Goal: Task Accomplishment & Management: Use online tool/utility

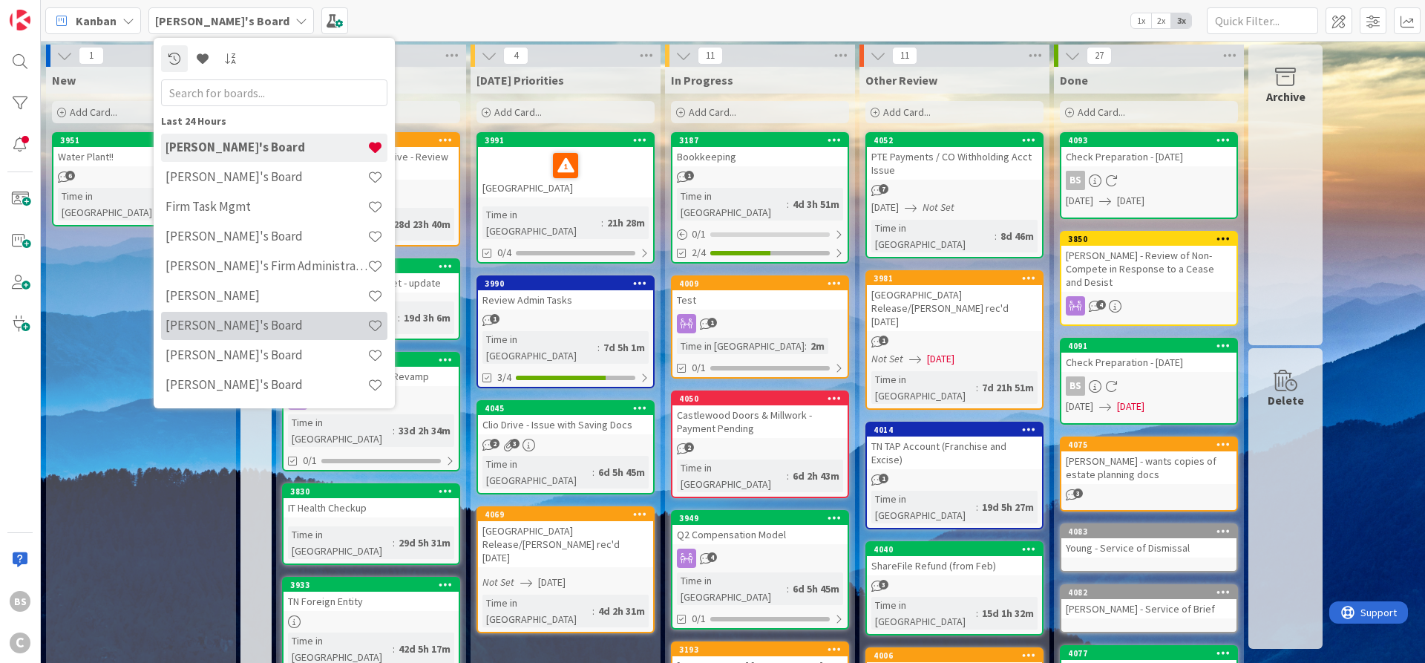
click at [223, 324] on h4 "[PERSON_NAME]'s Board" at bounding box center [266, 325] width 202 height 15
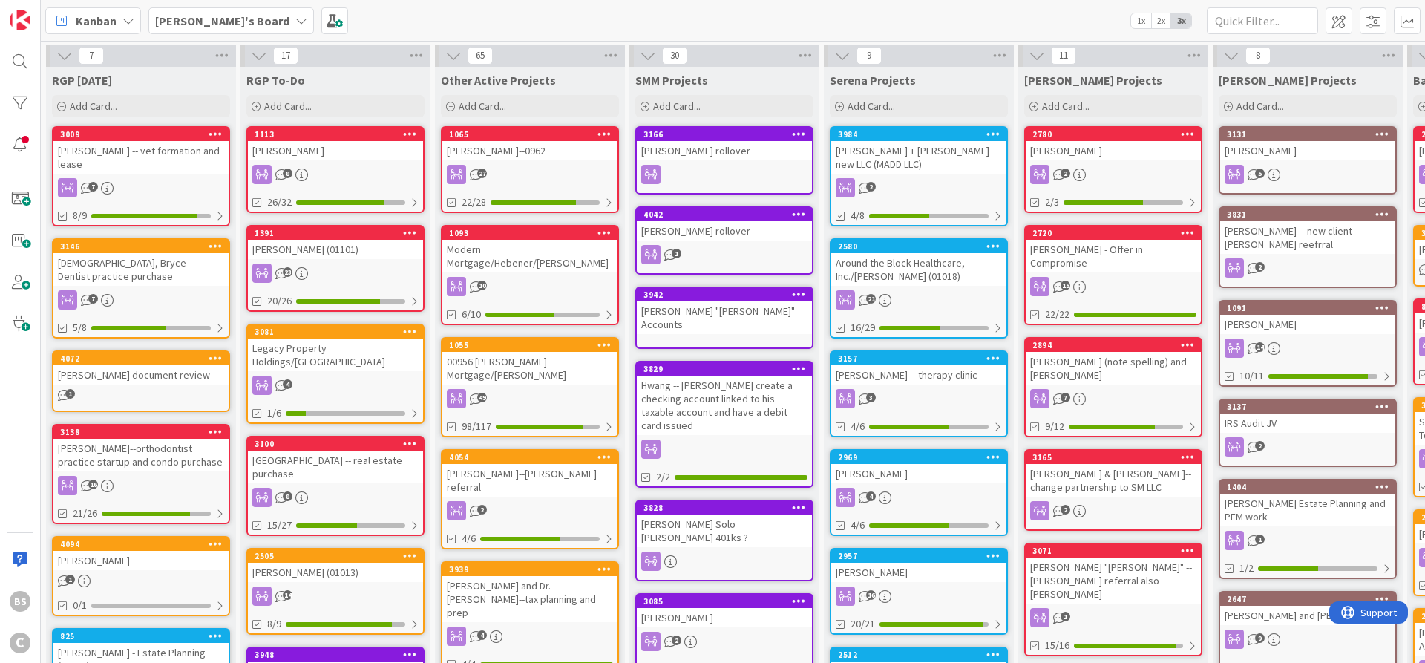
click at [338, 450] on div "[GEOGRAPHIC_DATA] -- real estate purchase" at bounding box center [335, 466] width 175 height 33
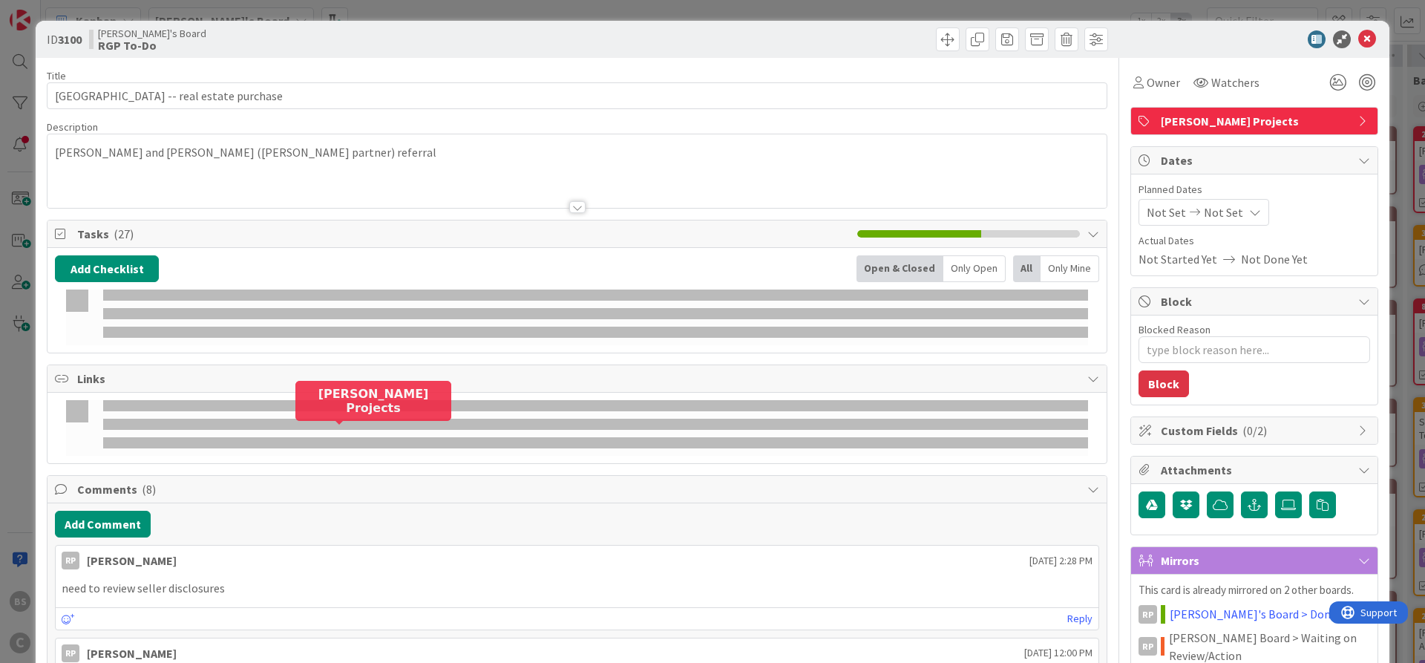
type textarea "x"
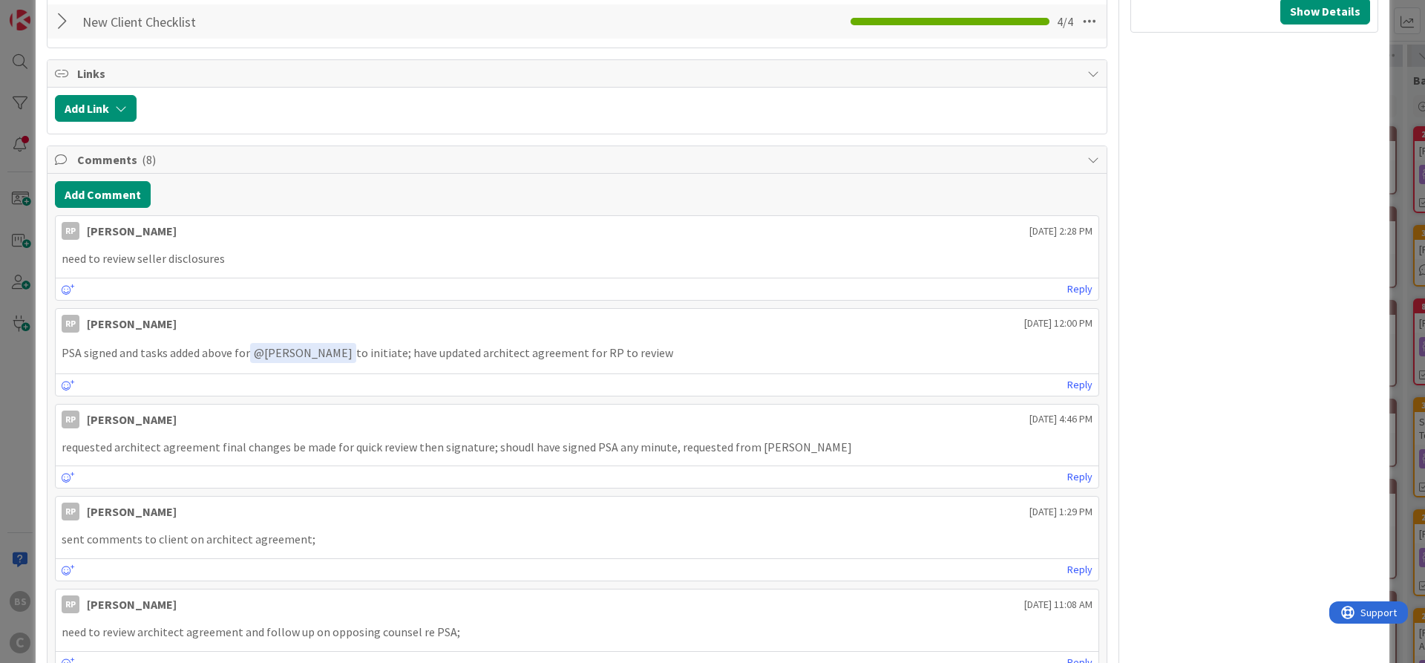
scroll to position [1069, 0]
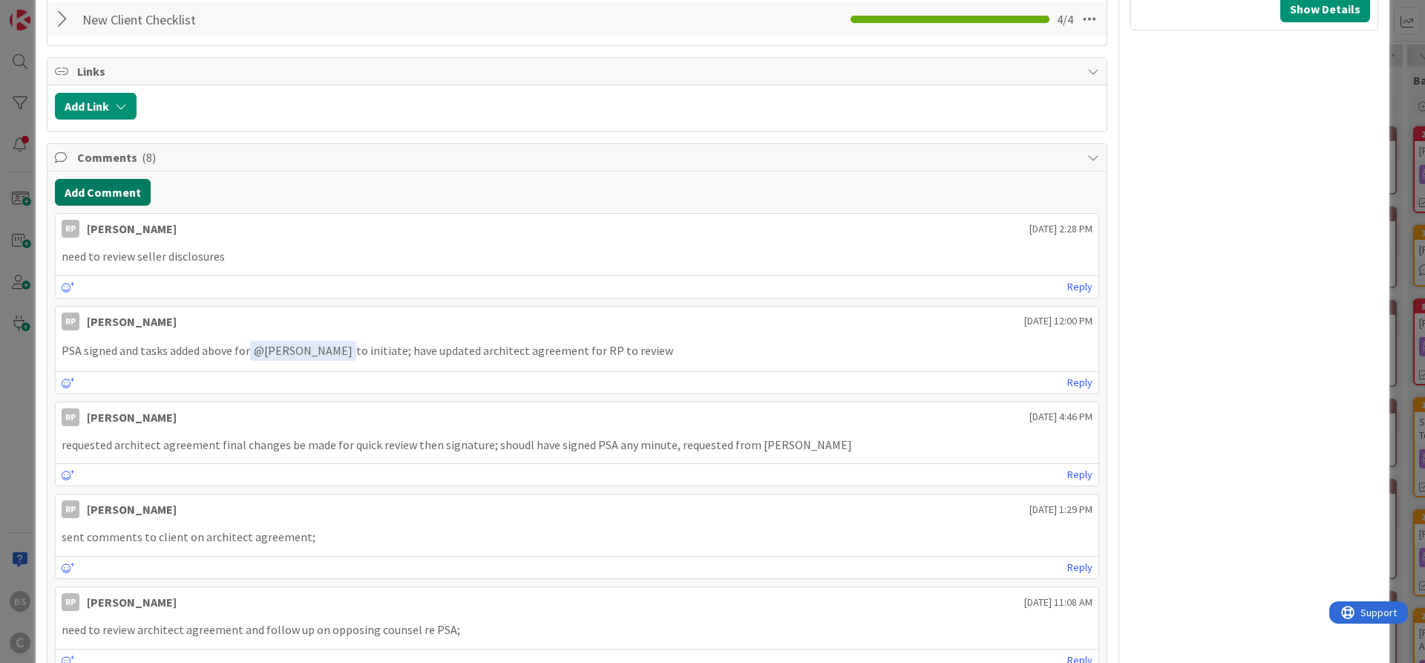
click at [114, 182] on button "Add Comment" at bounding box center [103, 192] width 96 height 27
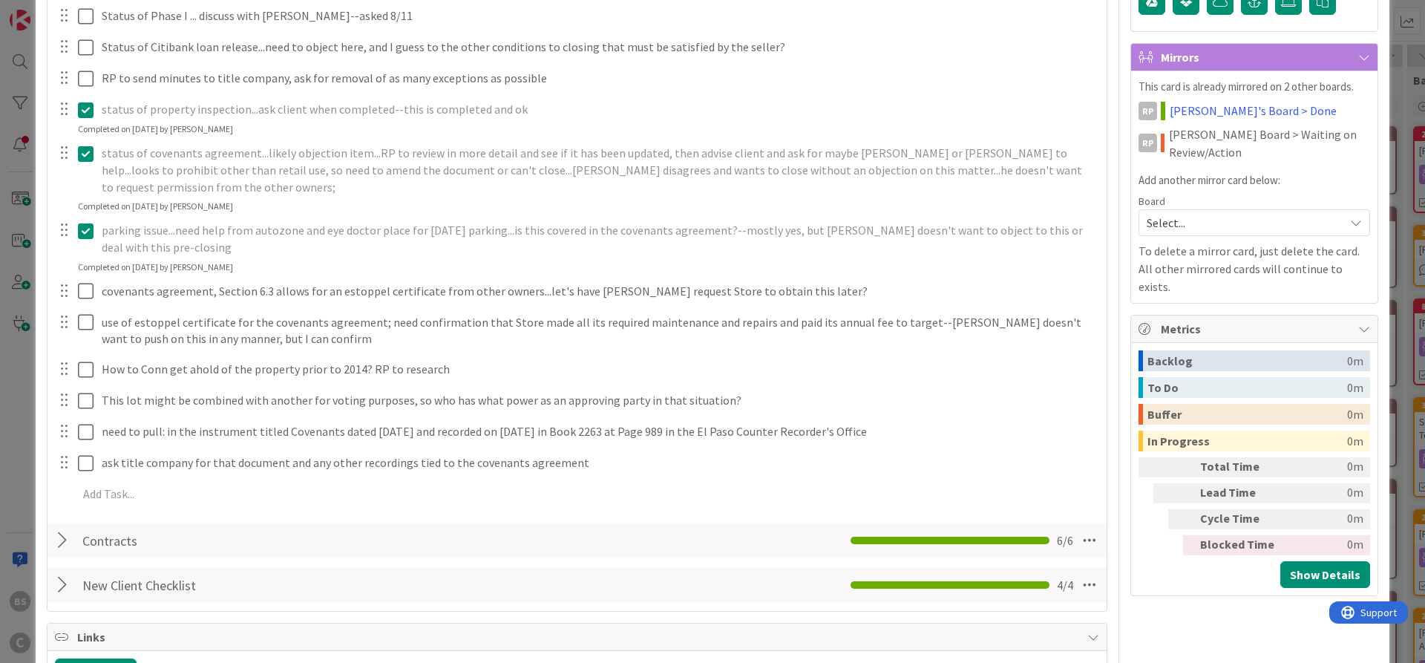
scroll to position [712, 0]
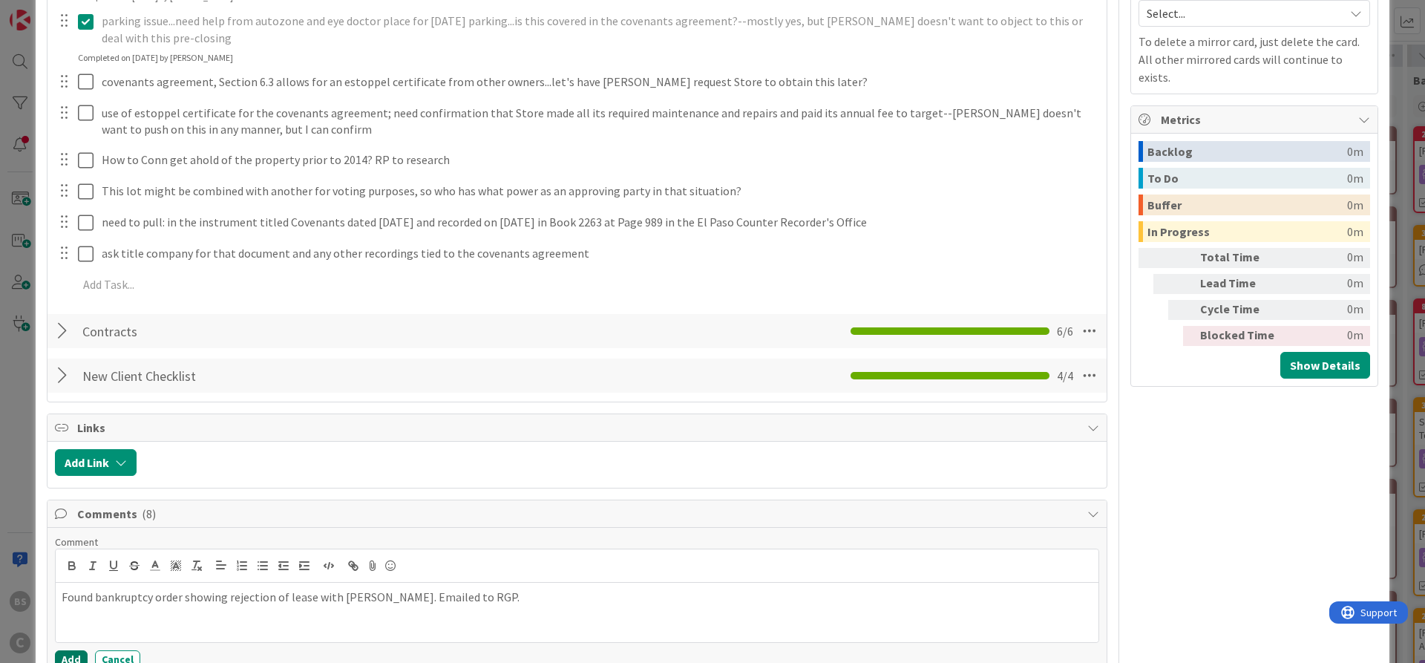
click at [56, 650] on button "Add" at bounding box center [71, 659] width 33 height 18
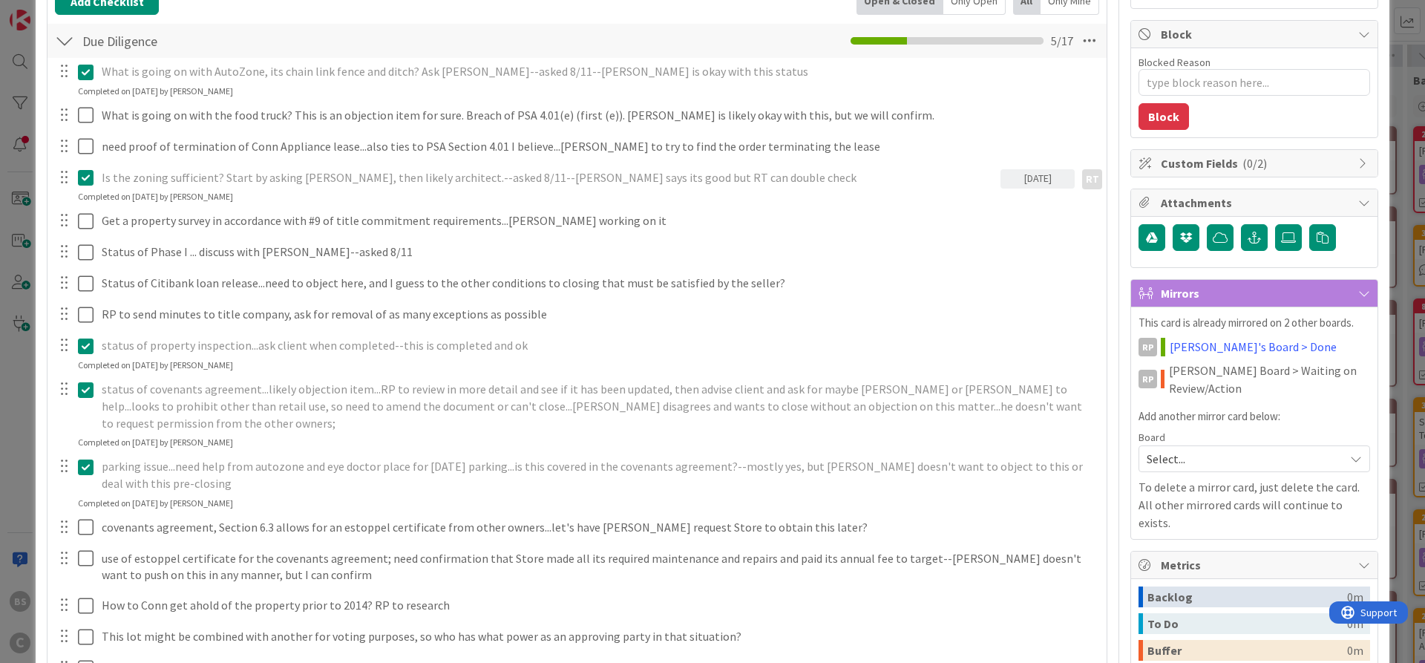
scroll to position [0, 0]
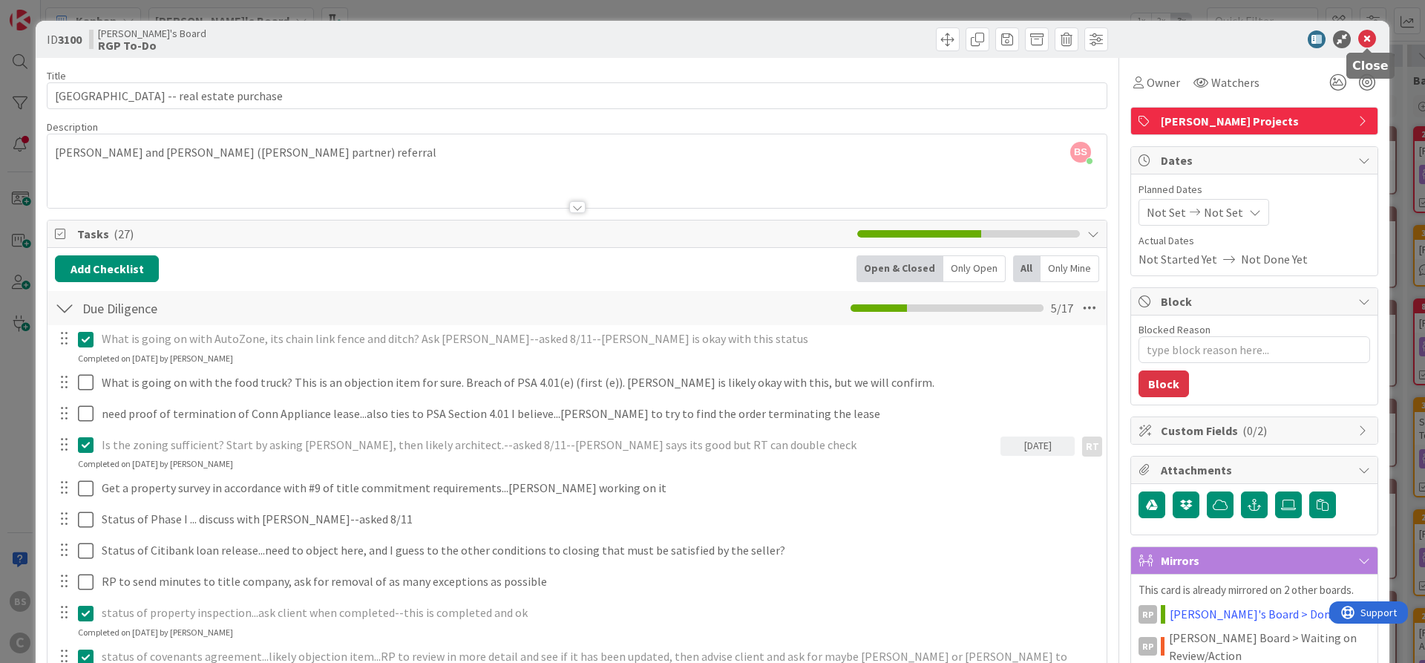
click at [1368, 39] on icon at bounding box center [1367, 39] width 18 height 18
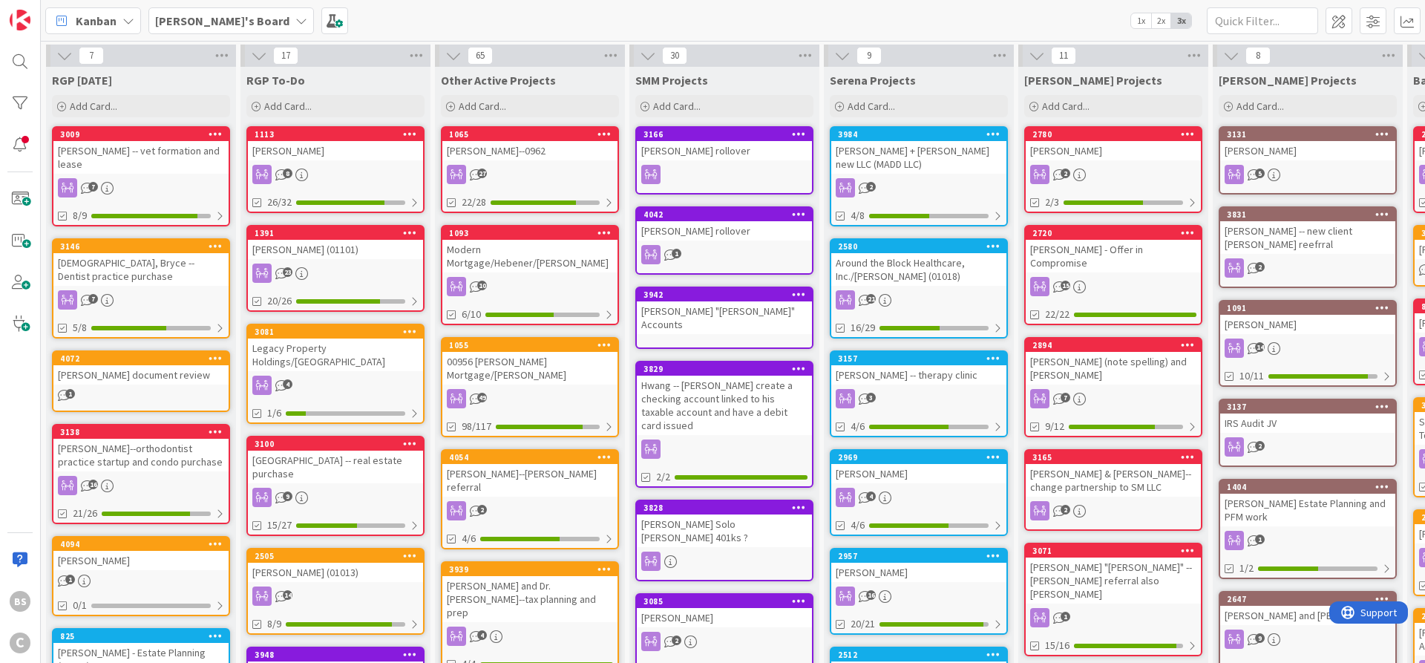
click at [183, 24] on b "[PERSON_NAME]'s Board" at bounding box center [222, 20] width 134 height 15
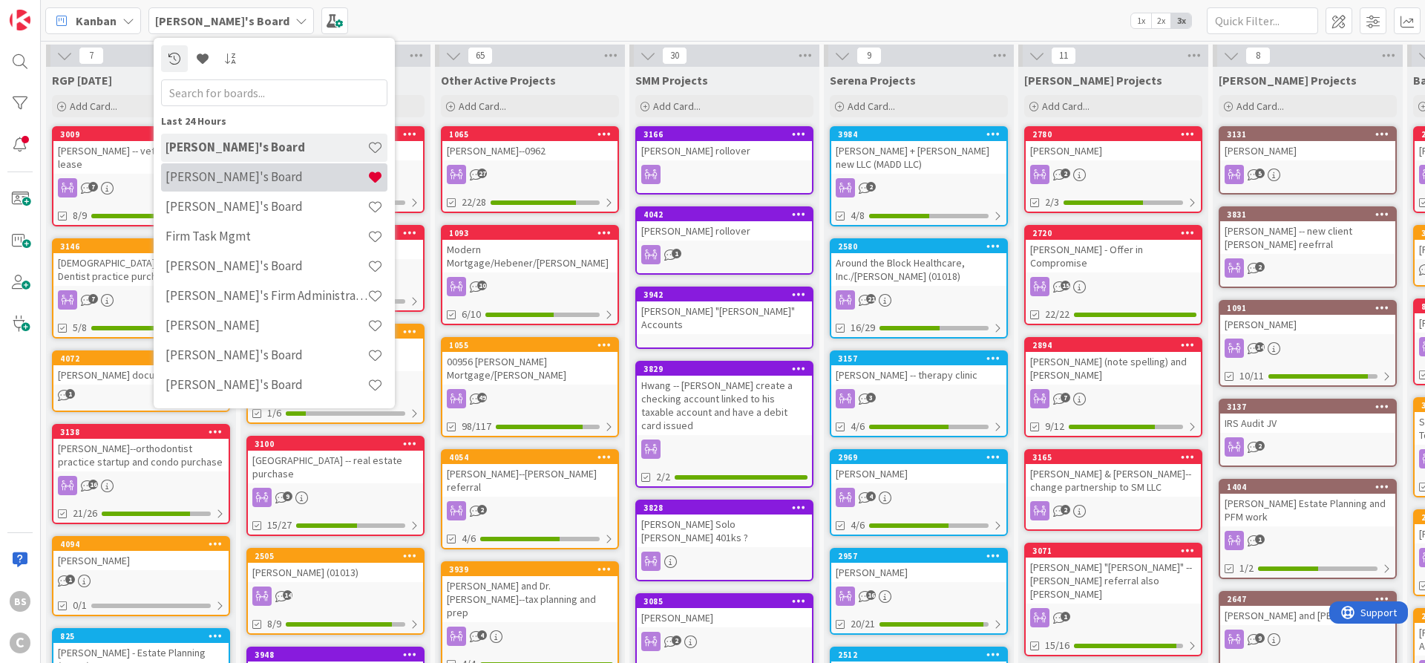
click at [201, 177] on h4 "[PERSON_NAME]'s Board" at bounding box center [266, 176] width 202 height 15
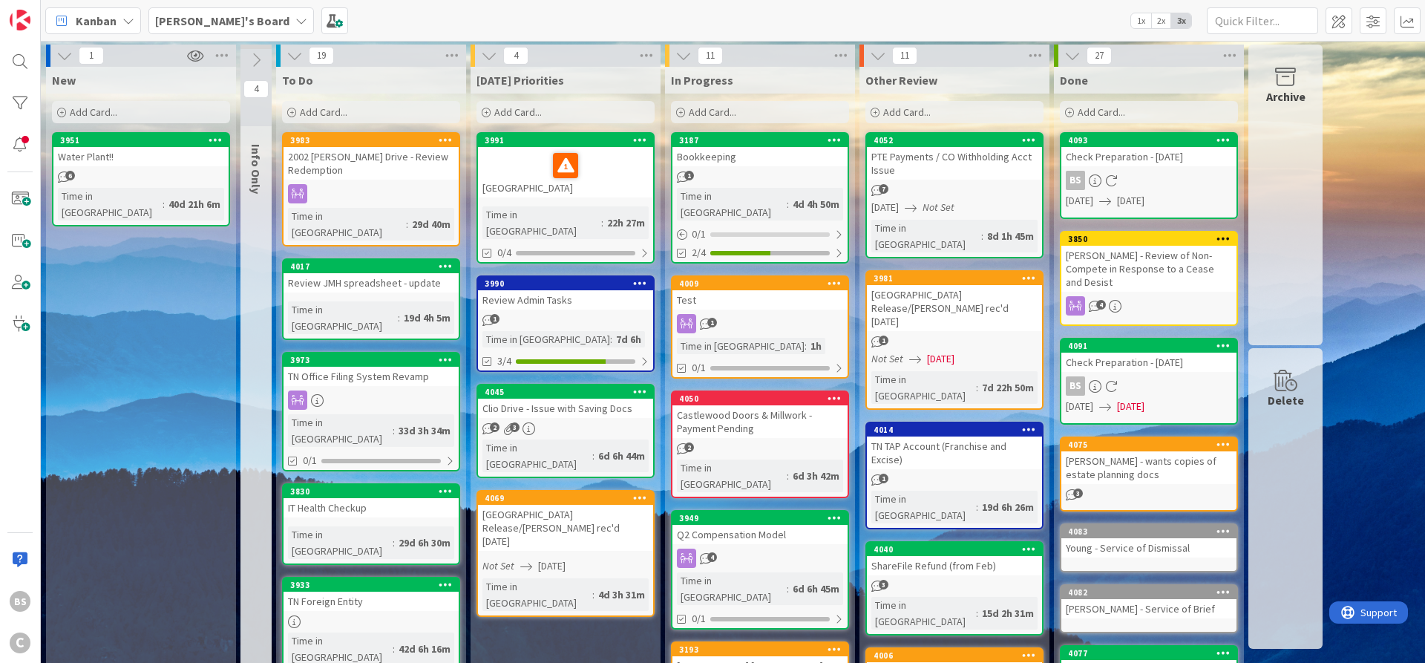
click at [187, 21] on b "[PERSON_NAME]'s Board" at bounding box center [222, 20] width 134 height 15
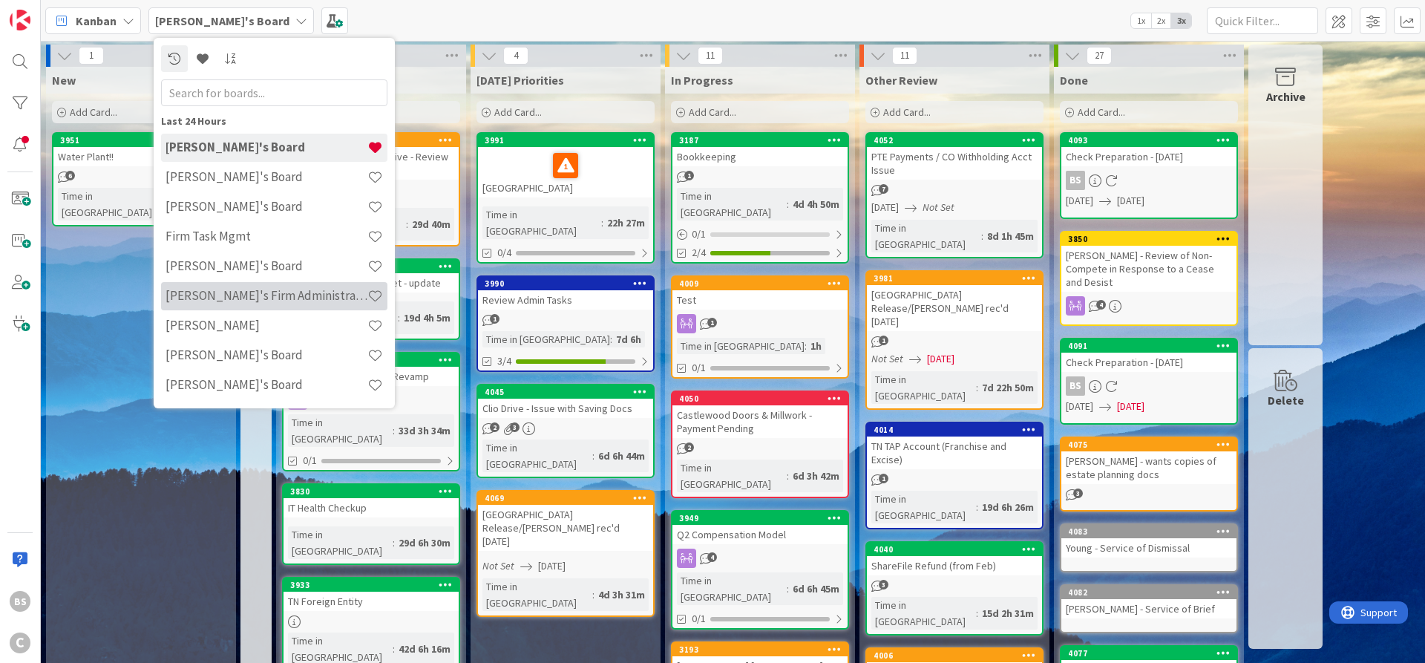
click at [206, 296] on h4 "[PERSON_NAME]'s Firm Administration Board" at bounding box center [266, 295] width 202 height 15
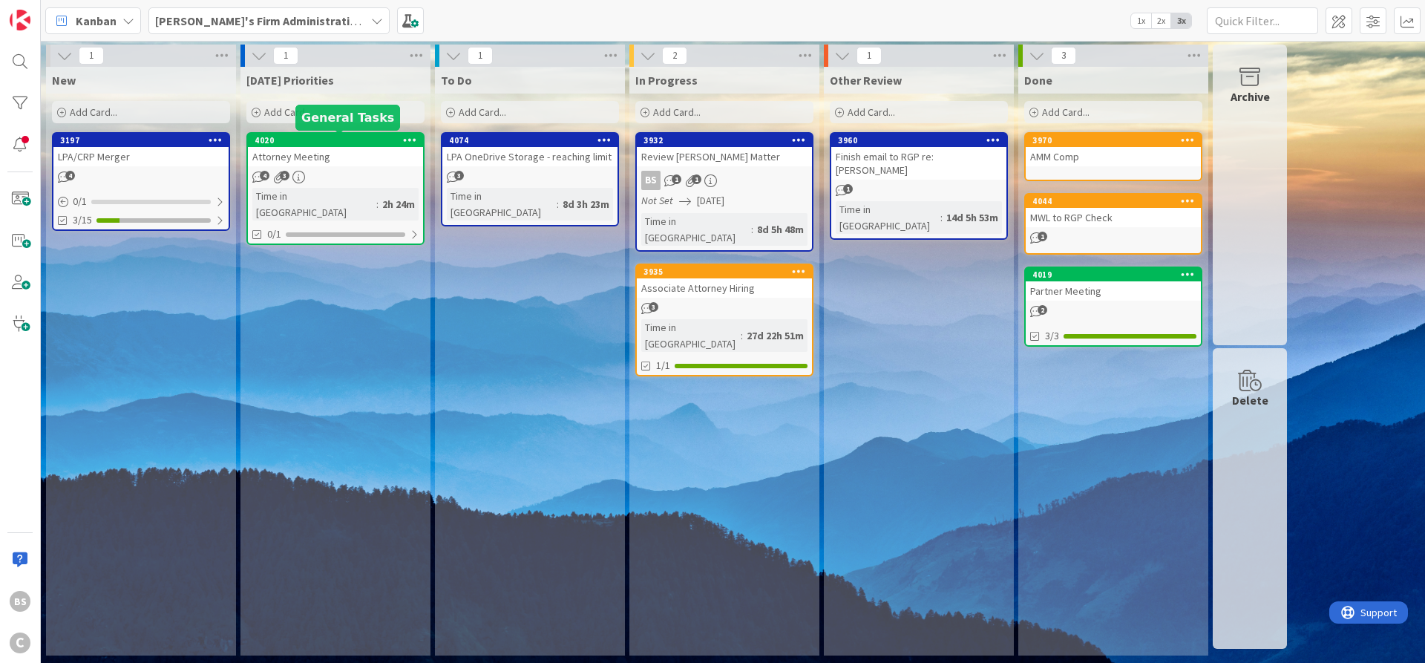
click at [320, 145] on div "4020" at bounding box center [339, 140] width 168 height 10
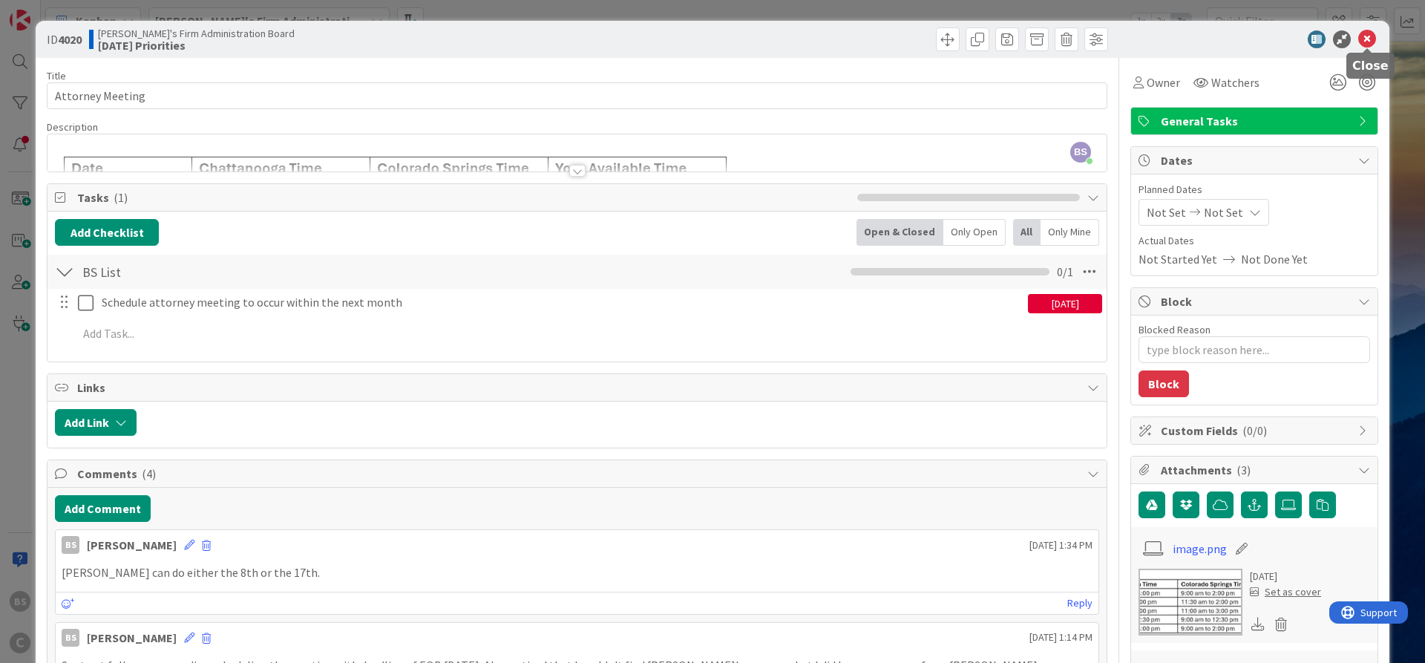
click at [1367, 34] on icon at bounding box center [1367, 39] width 18 height 18
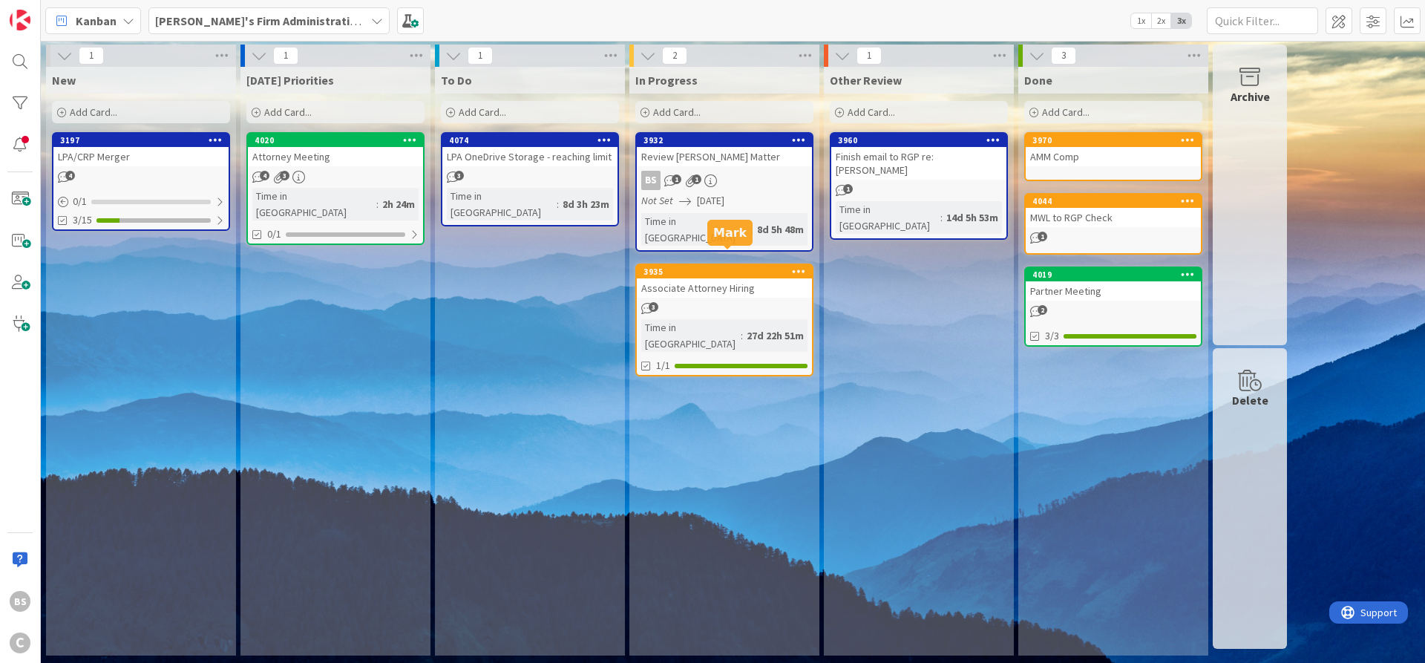
click at [704, 266] on div "3935" at bounding box center [727, 271] width 168 height 10
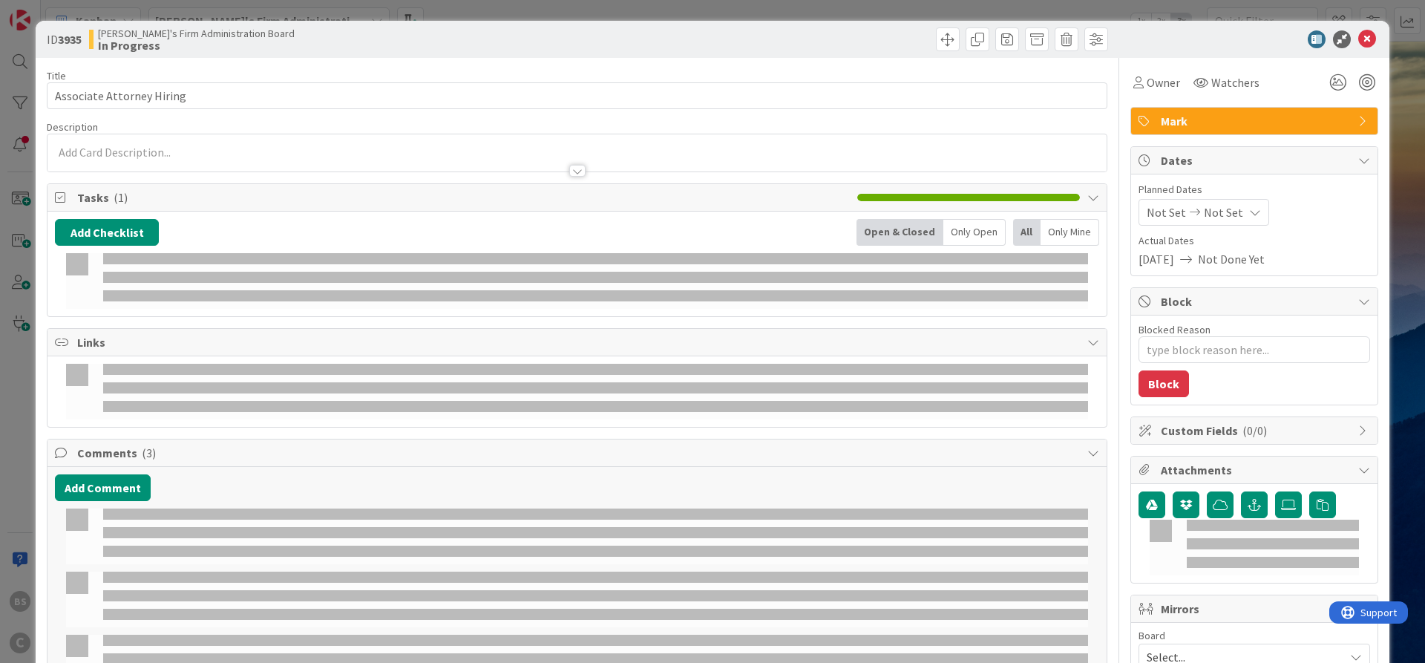
type textarea "x"
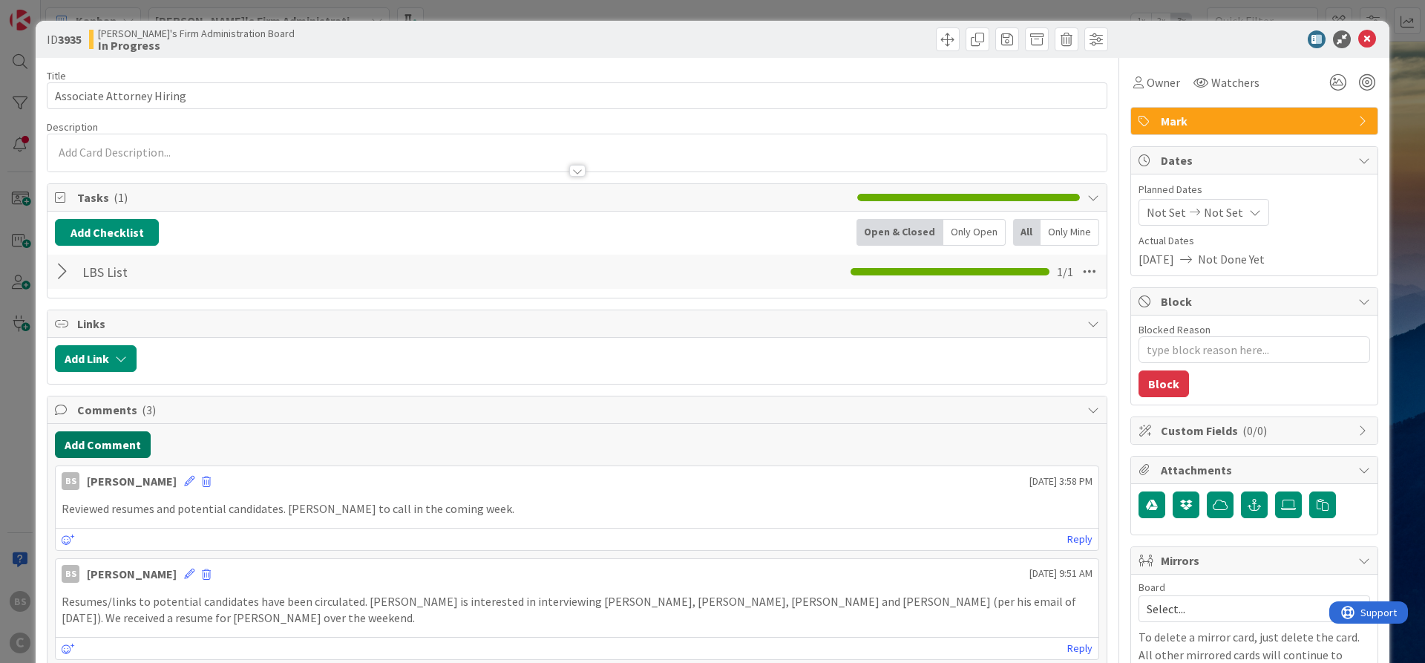
click at [96, 443] on button "Add Comment" at bounding box center [103, 444] width 96 height 27
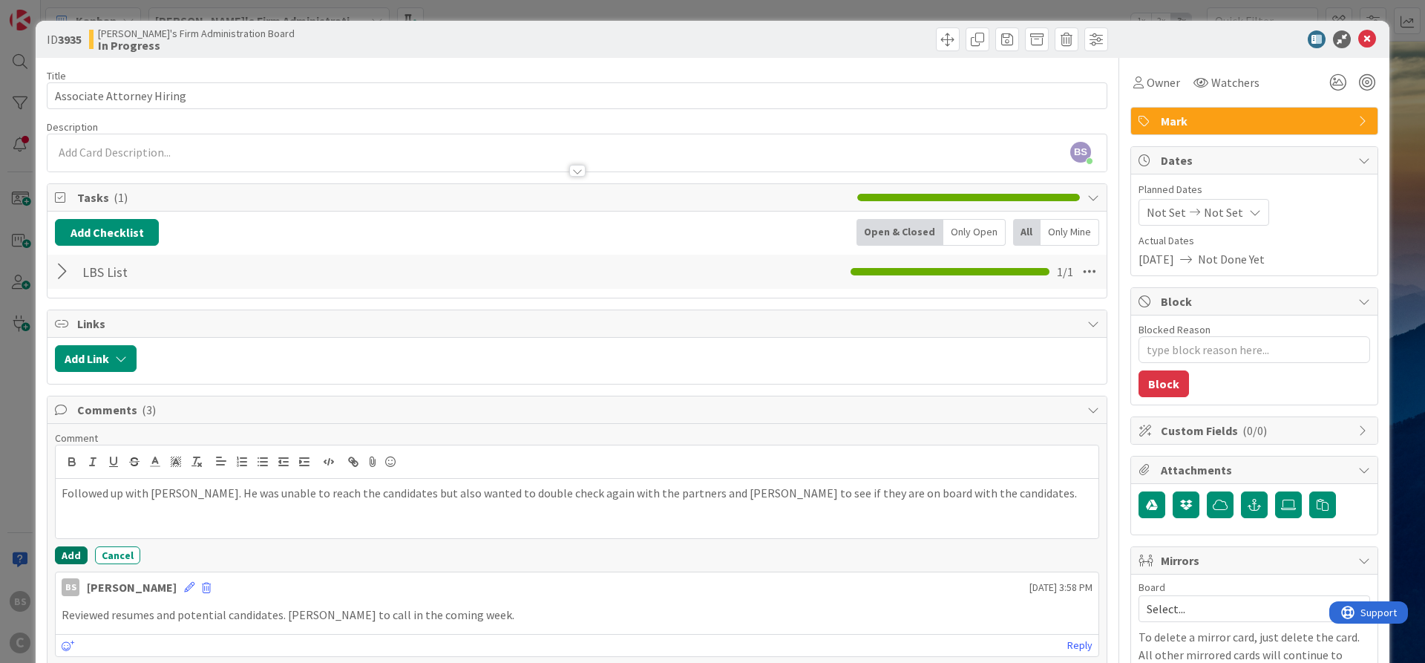
click at [65, 557] on button "Add" at bounding box center [71, 555] width 33 height 18
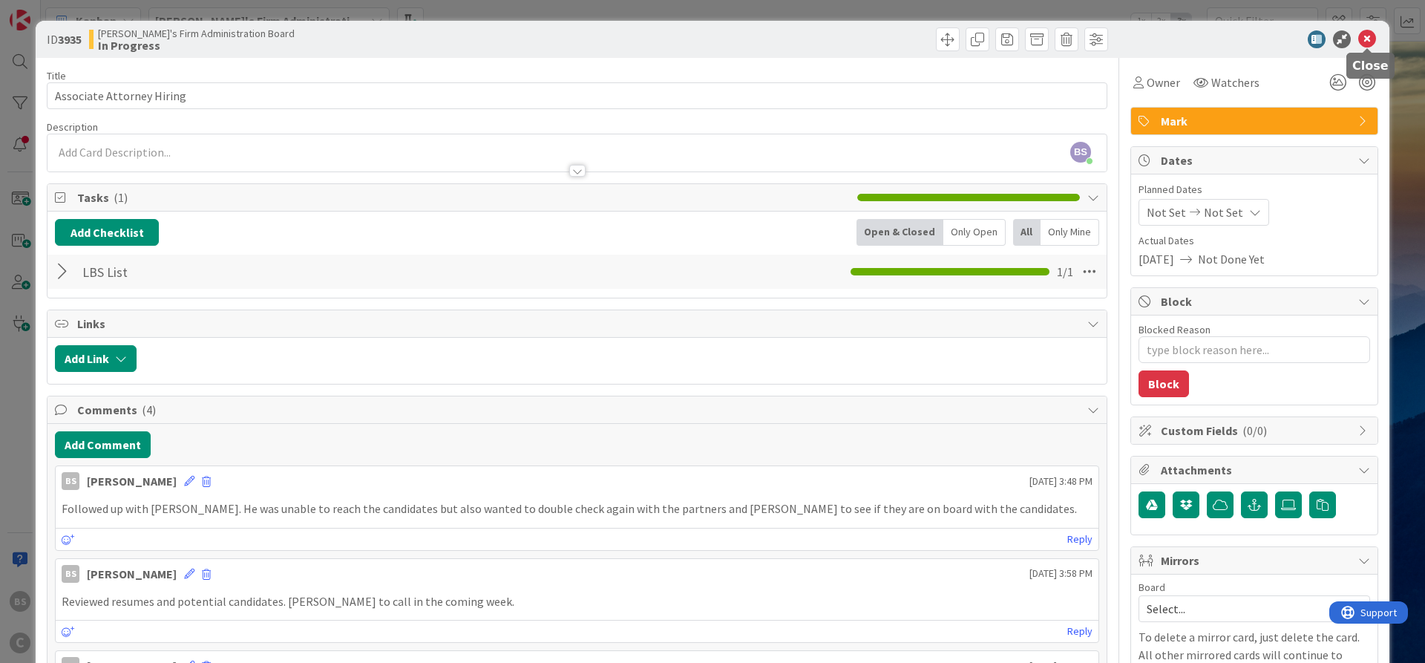
click at [1368, 36] on icon at bounding box center [1367, 39] width 18 height 18
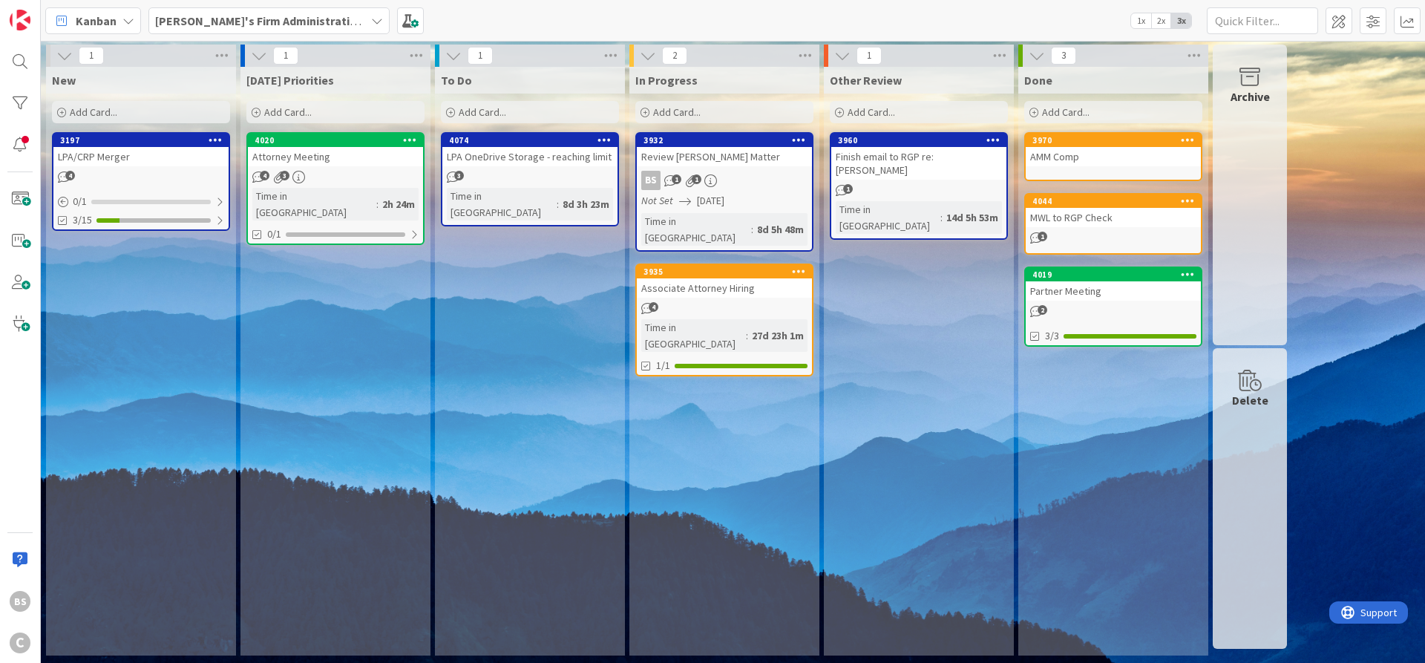
click at [258, 18] on b "[PERSON_NAME]'s Firm Administration Board" at bounding box center [276, 20] width 243 height 15
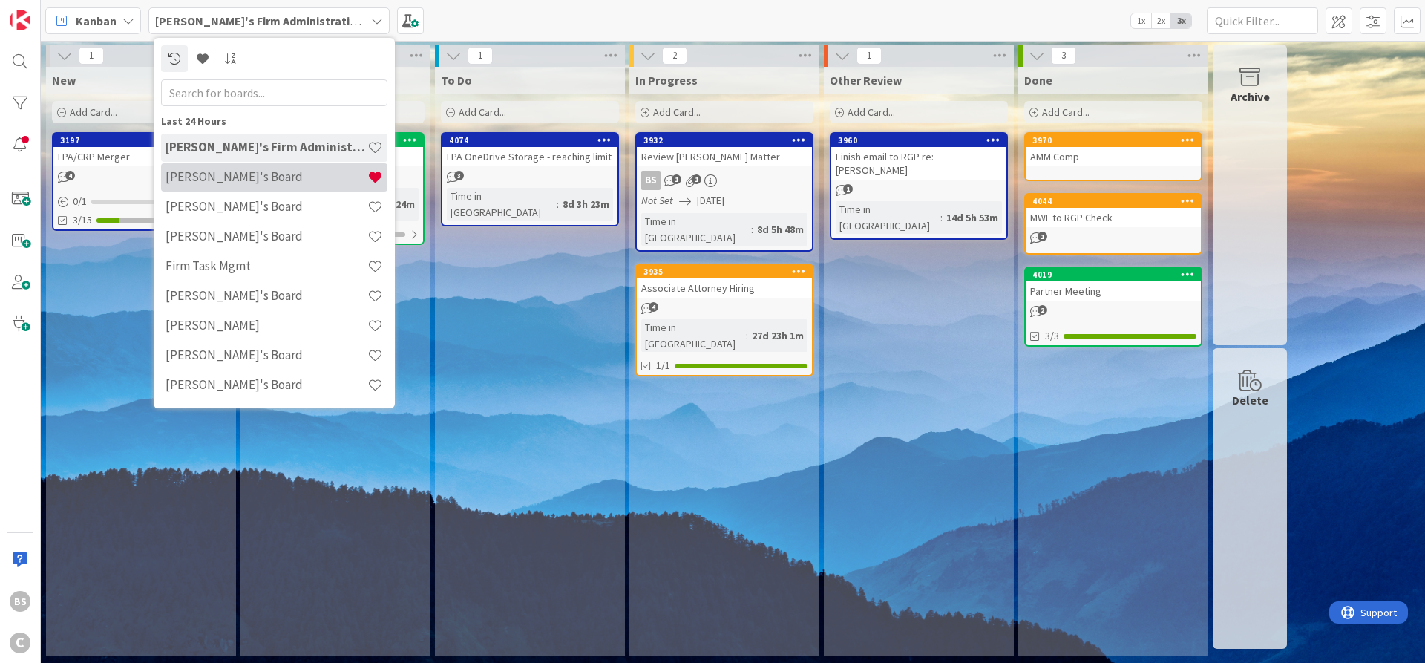
click at [244, 180] on h4 "[PERSON_NAME]'s Board" at bounding box center [266, 176] width 202 height 15
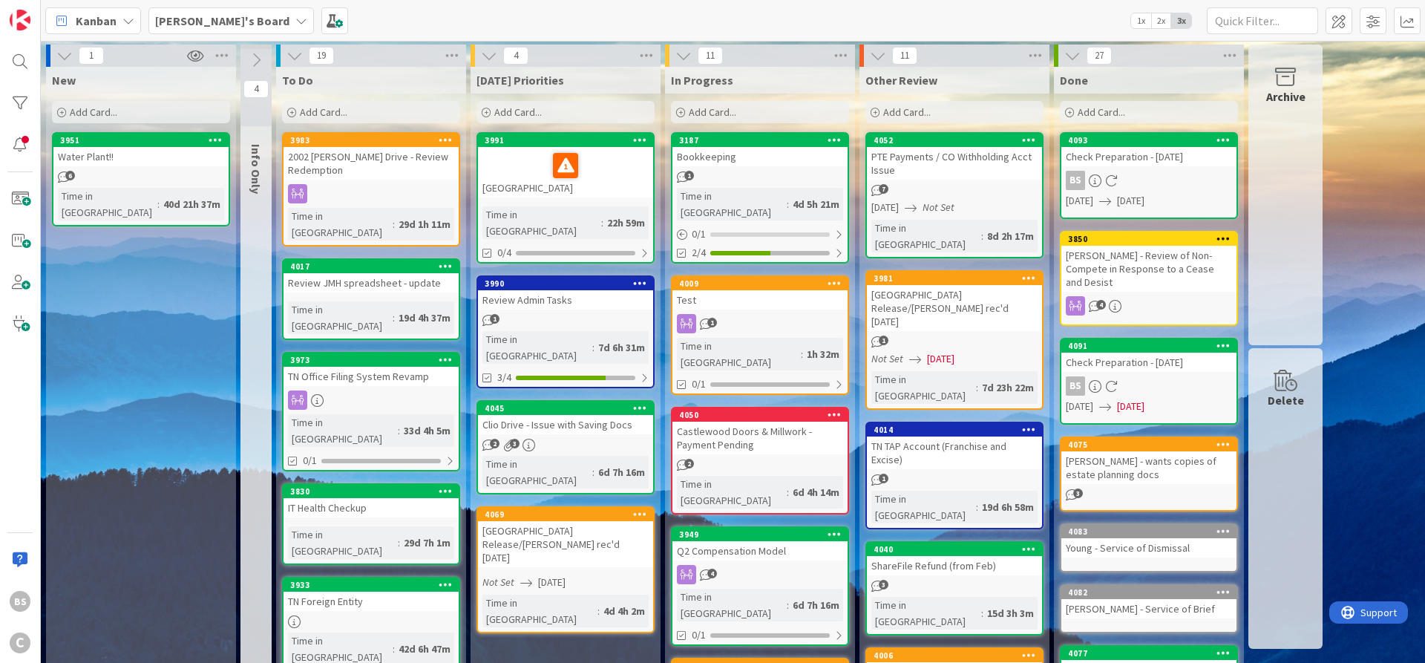
click at [200, 17] on b "[PERSON_NAME]'s Board" at bounding box center [222, 20] width 134 height 15
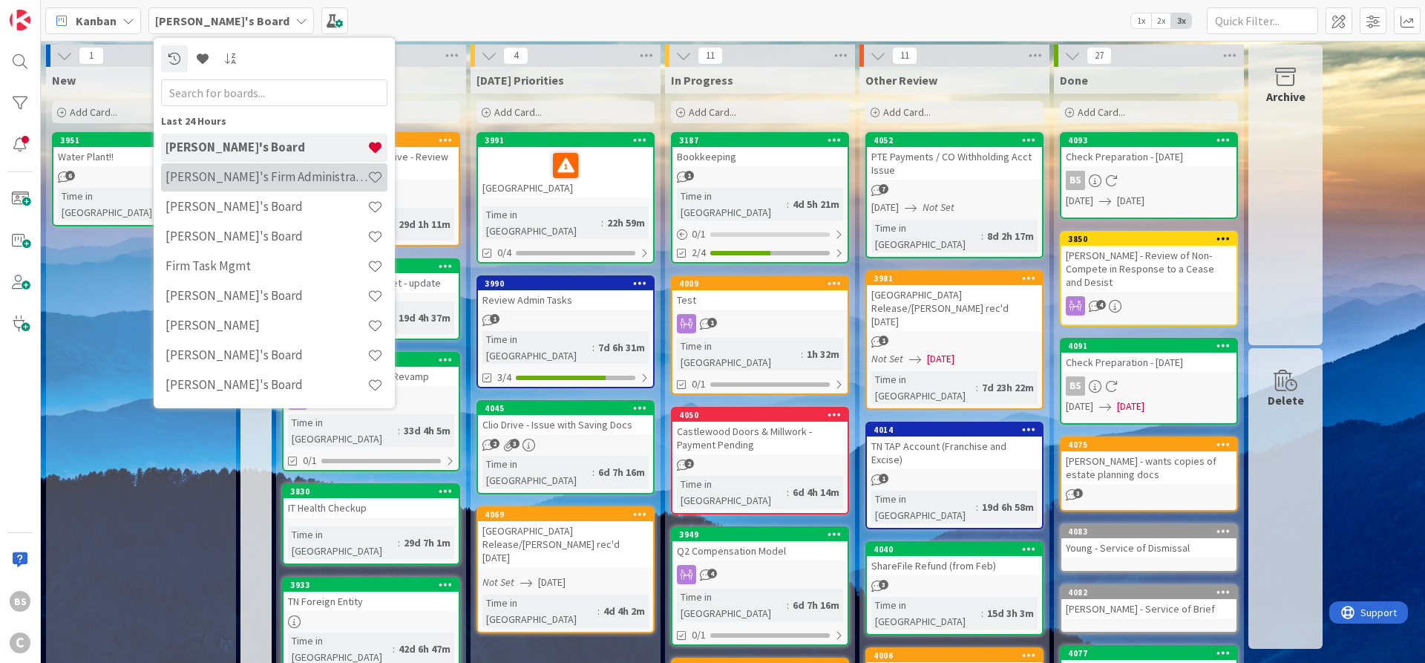
click at [224, 175] on h4 "[PERSON_NAME]'s Firm Administration Board" at bounding box center [266, 176] width 202 height 15
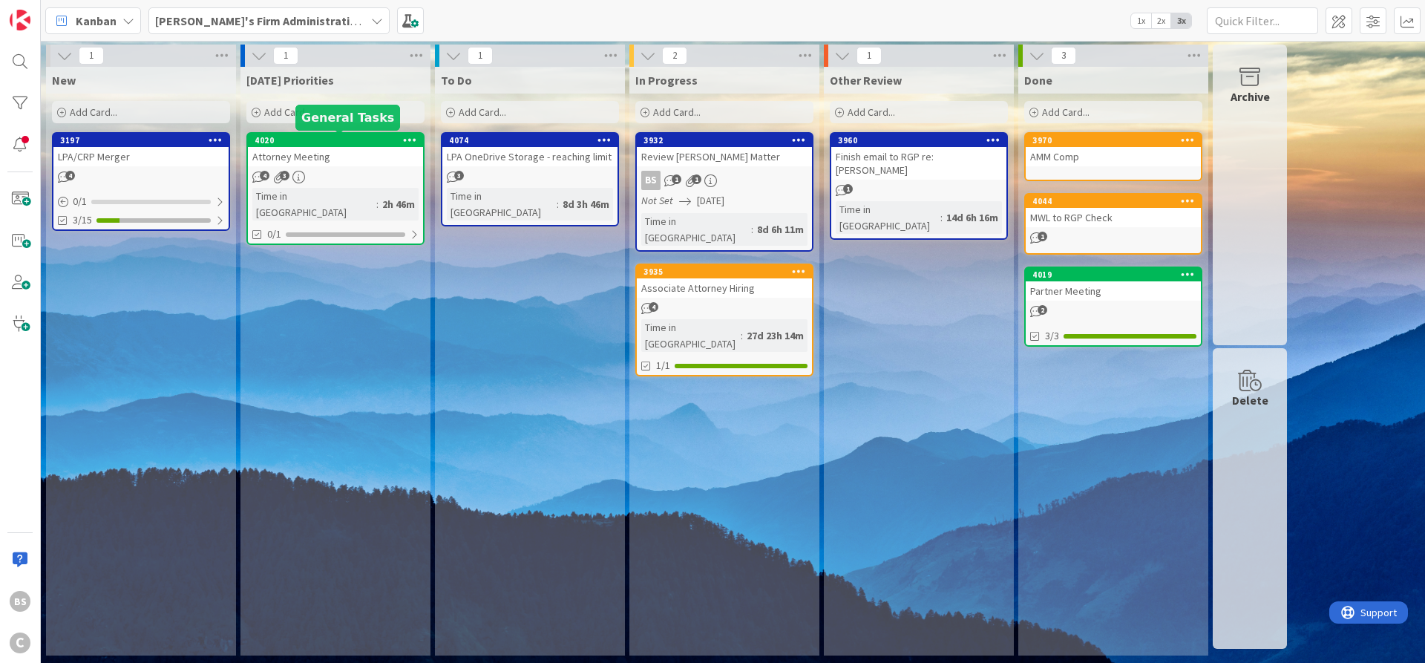
click at [329, 140] on div "4020" at bounding box center [339, 140] width 168 height 10
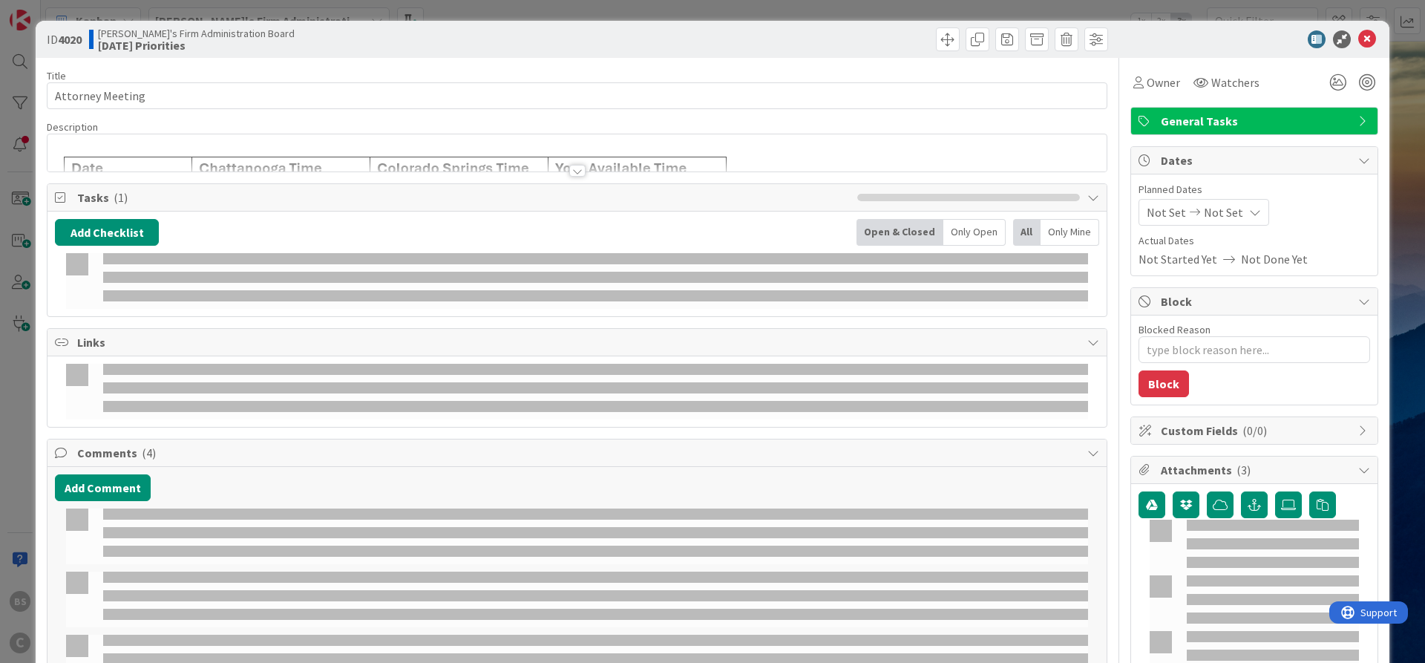
type textarea "x"
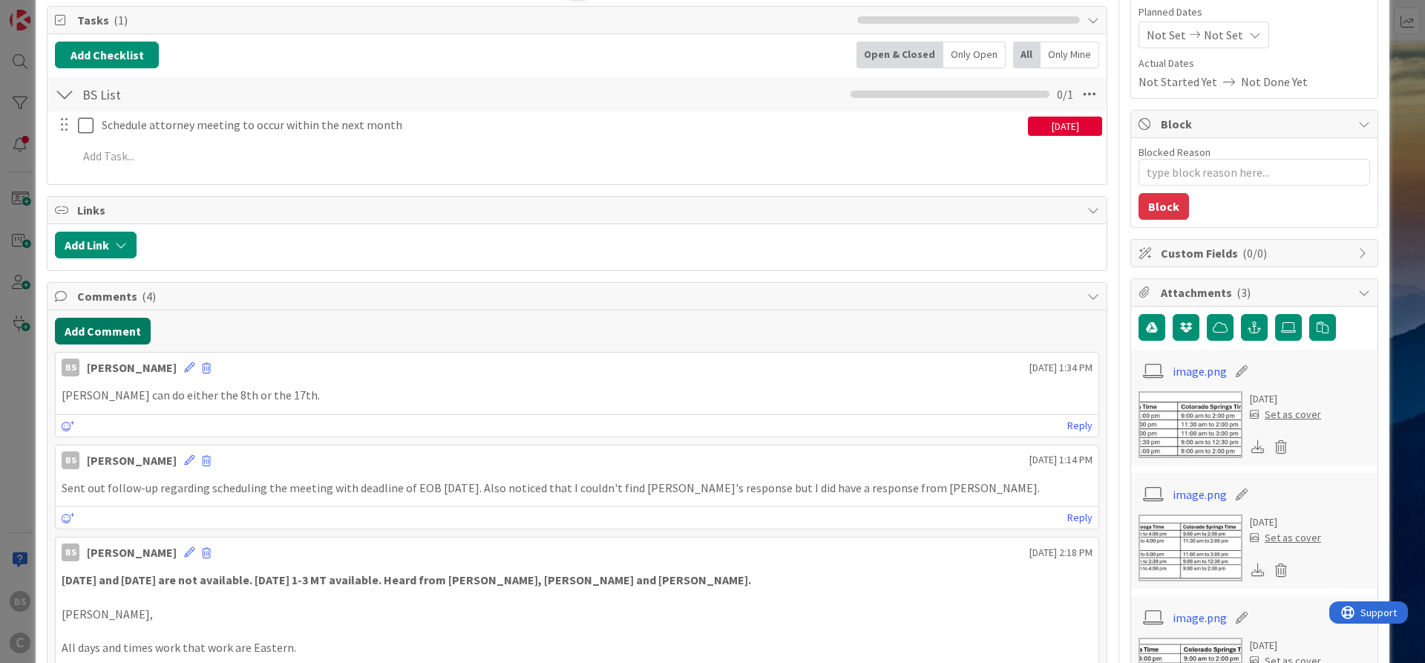
scroll to position [178, 0]
click at [99, 330] on button "Add Comment" at bounding box center [103, 330] width 96 height 27
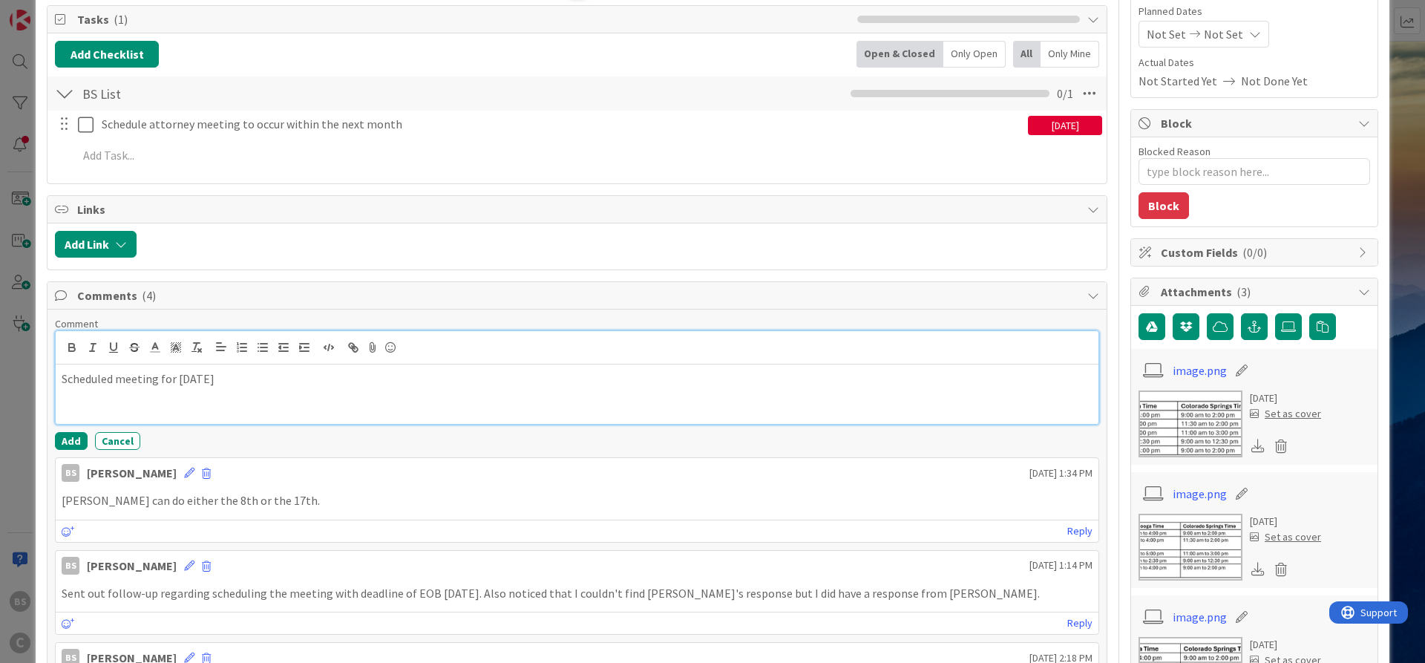
click at [342, 376] on p "Scheduled meeting for [DATE]" at bounding box center [577, 378] width 1031 height 17
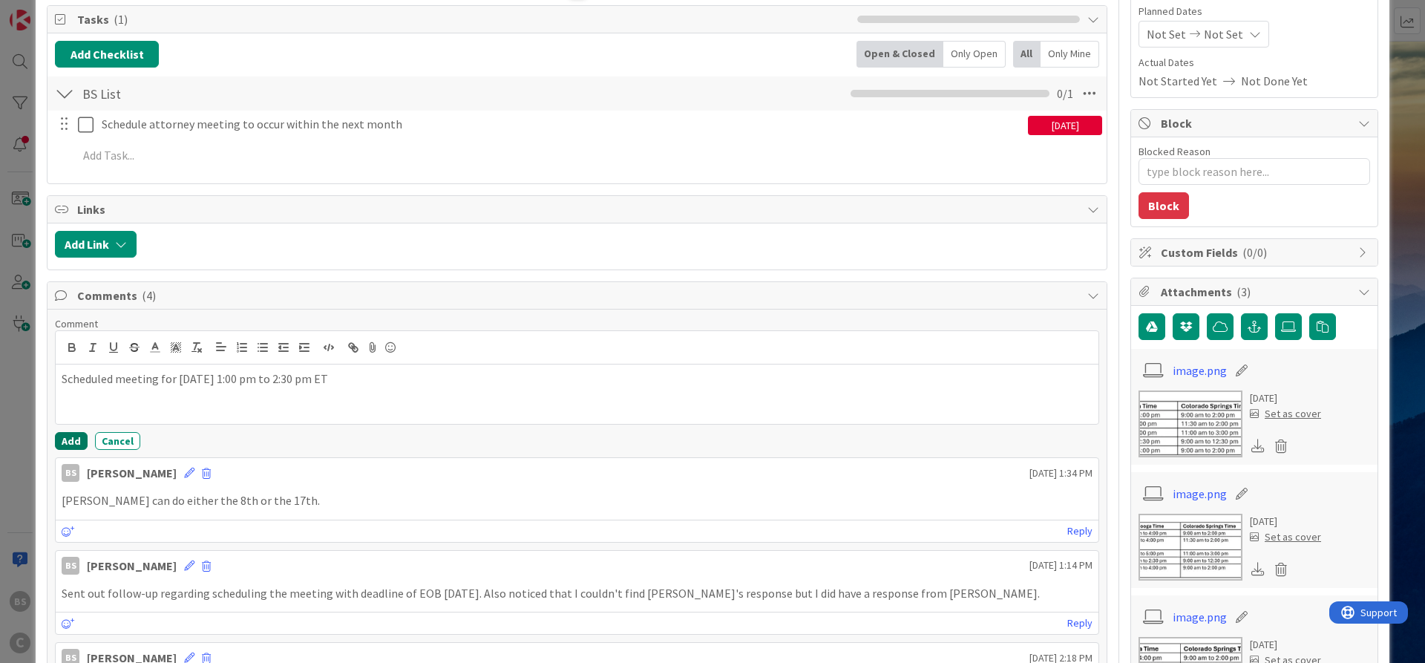
click at [67, 442] on button "Add" at bounding box center [71, 441] width 33 height 18
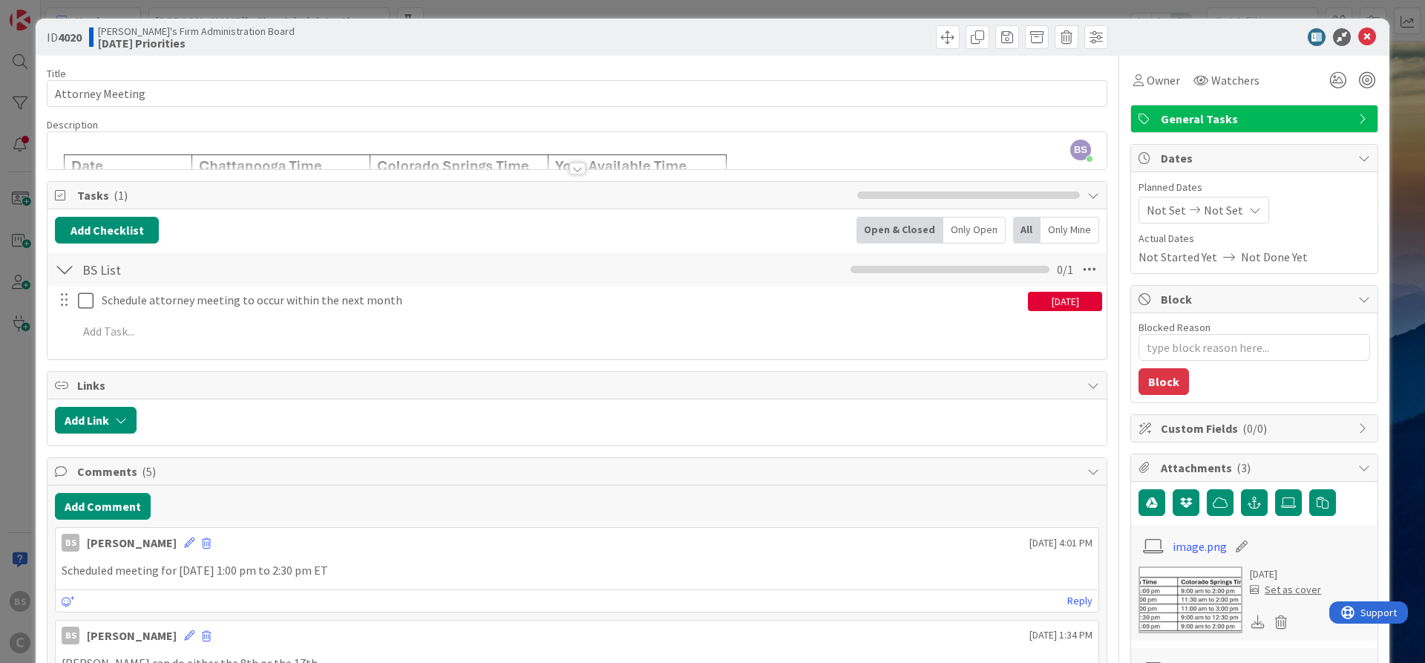
scroll to position [0, 0]
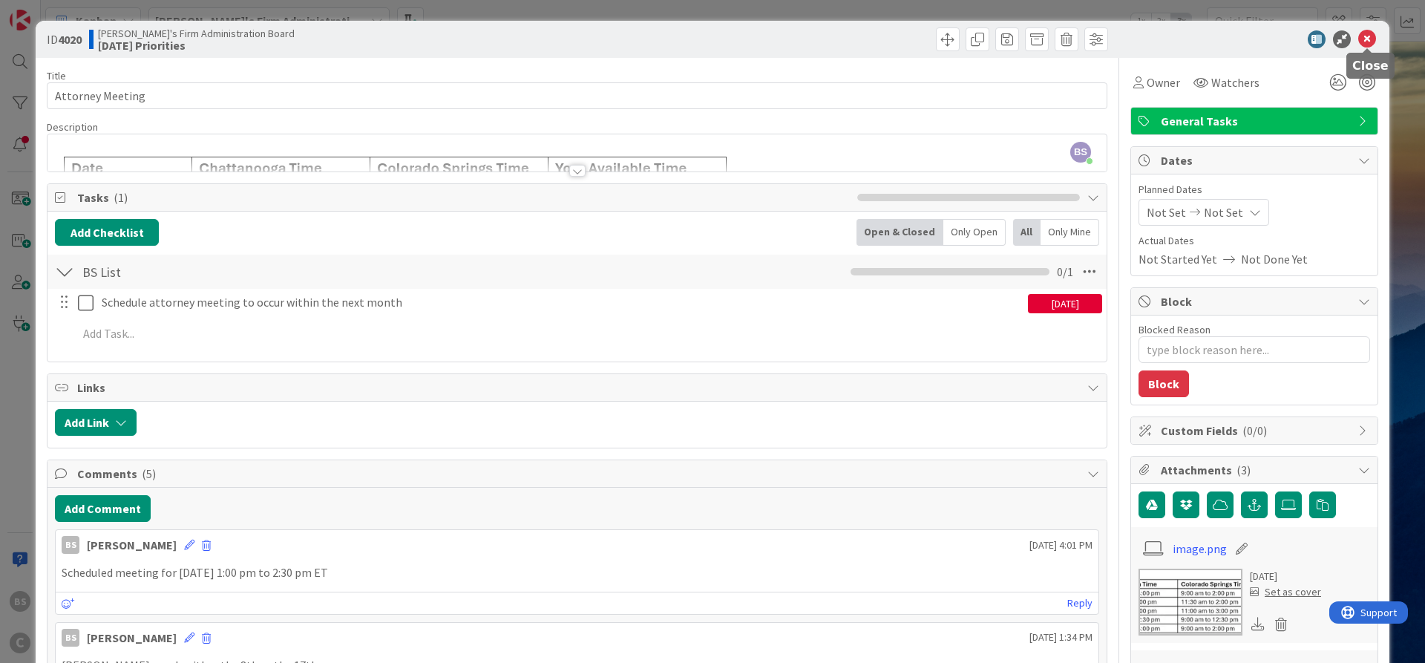
click at [1365, 33] on icon at bounding box center [1367, 39] width 18 height 18
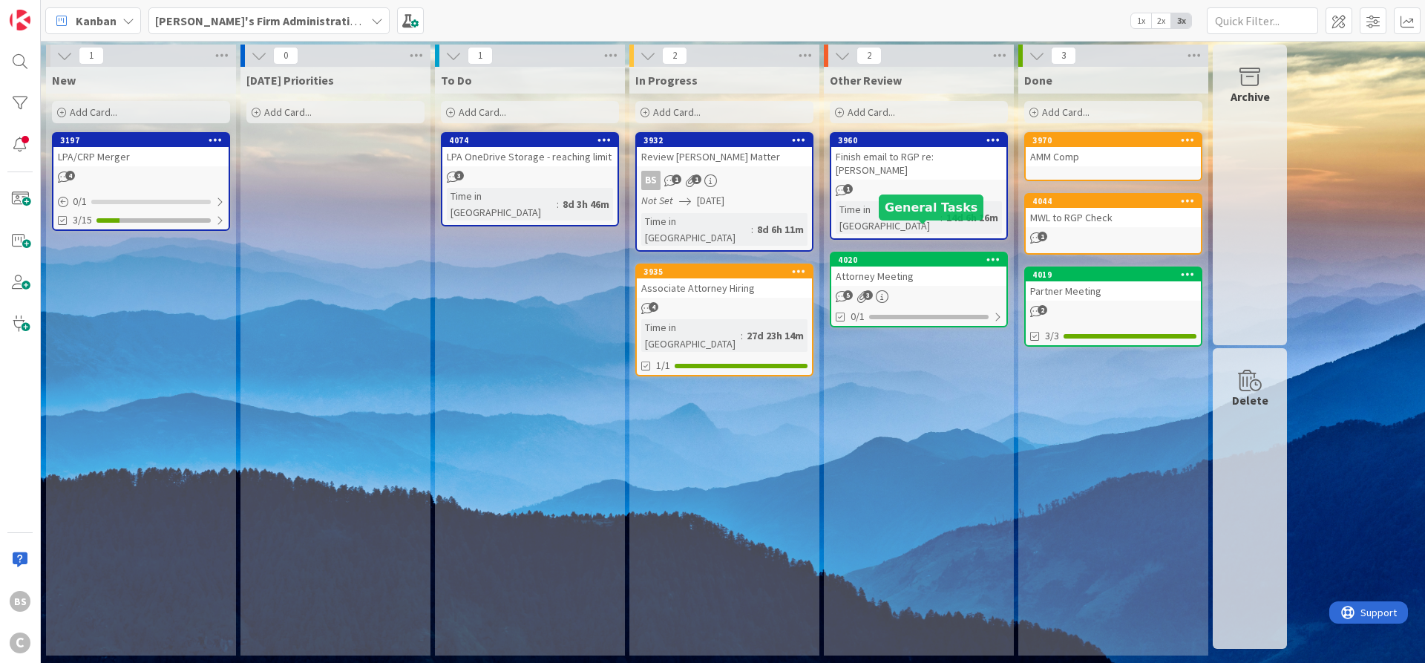
click at [904, 255] on div "4020" at bounding box center [922, 260] width 168 height 10
type textarea "x"
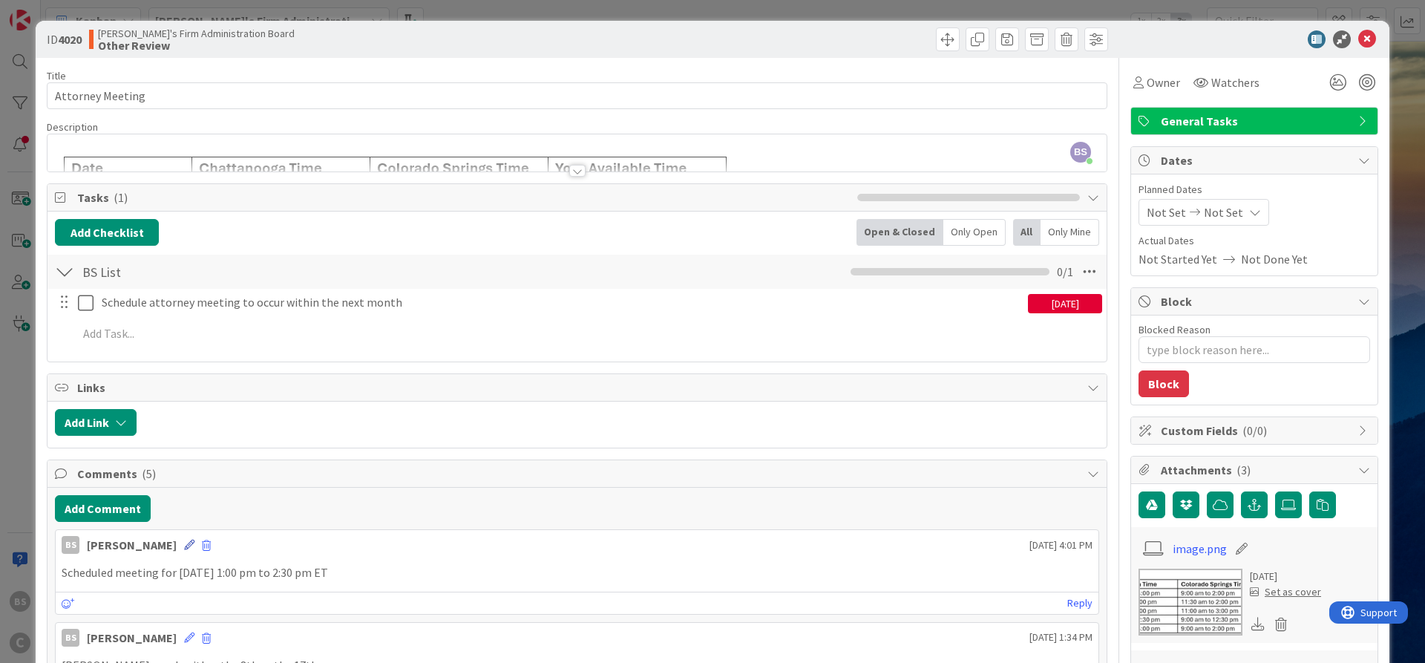
click at [184, 546] on icon at bounding box center [189, 545] width 10 height 10
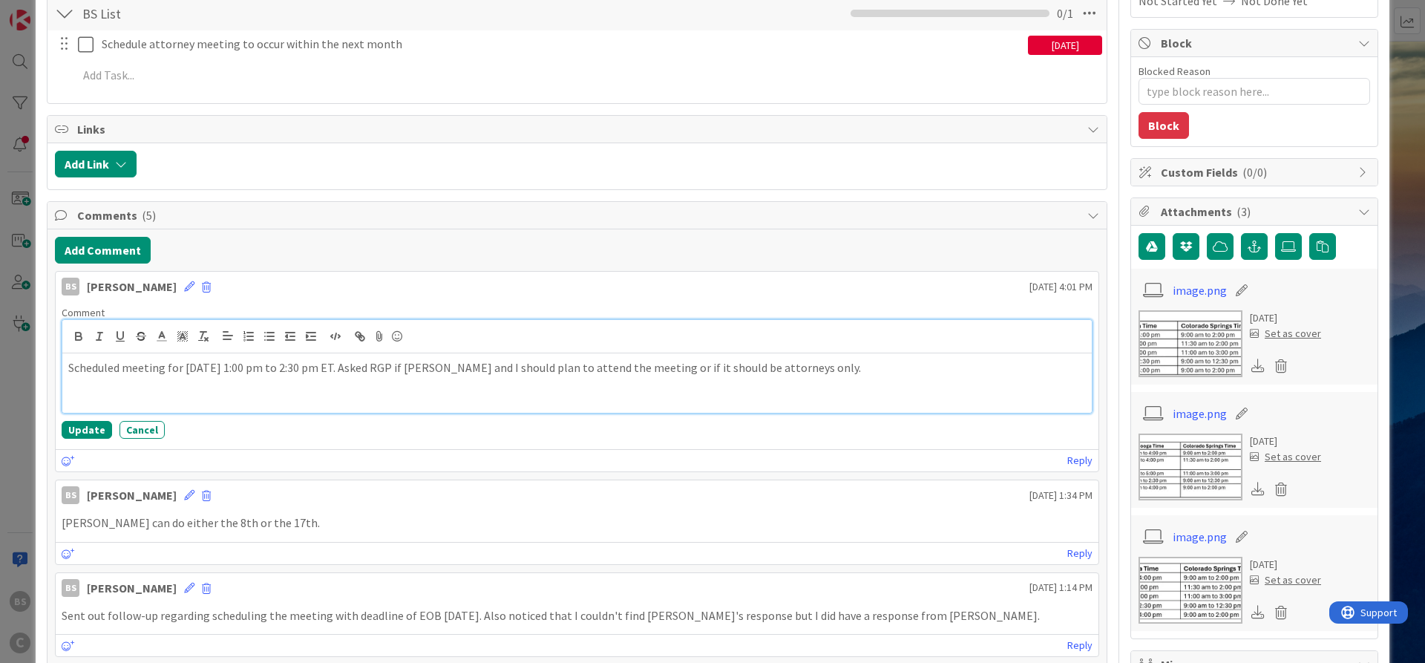
scroll to position [267, 0]
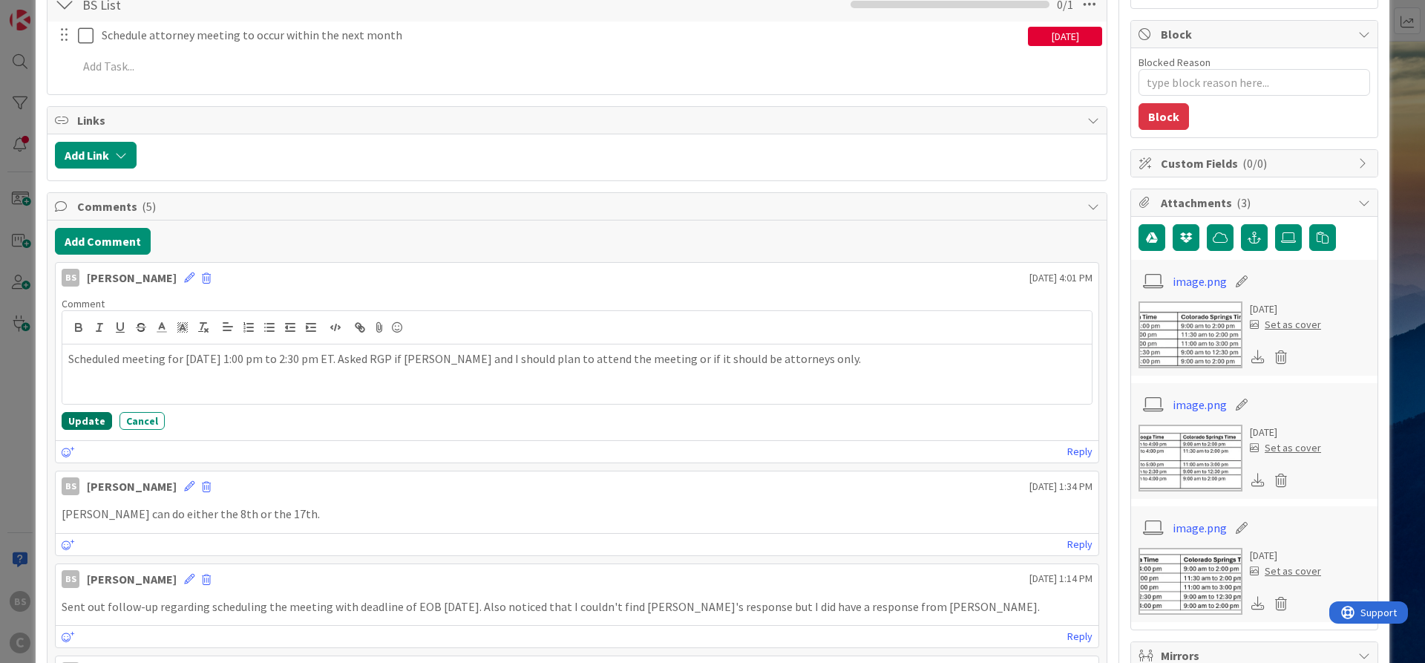
click at [79, 425] on button "Update" at bounding box center [87, 421] width 50 height 18
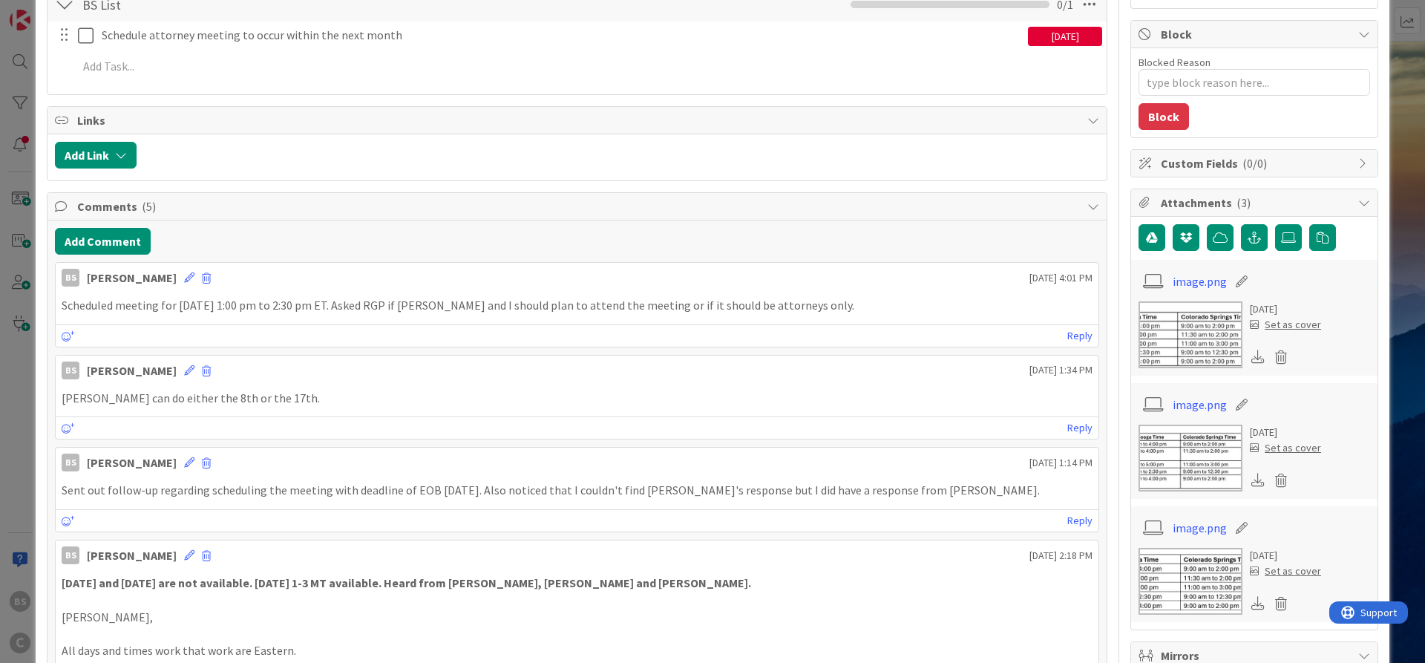
scroll to position [0, 0]
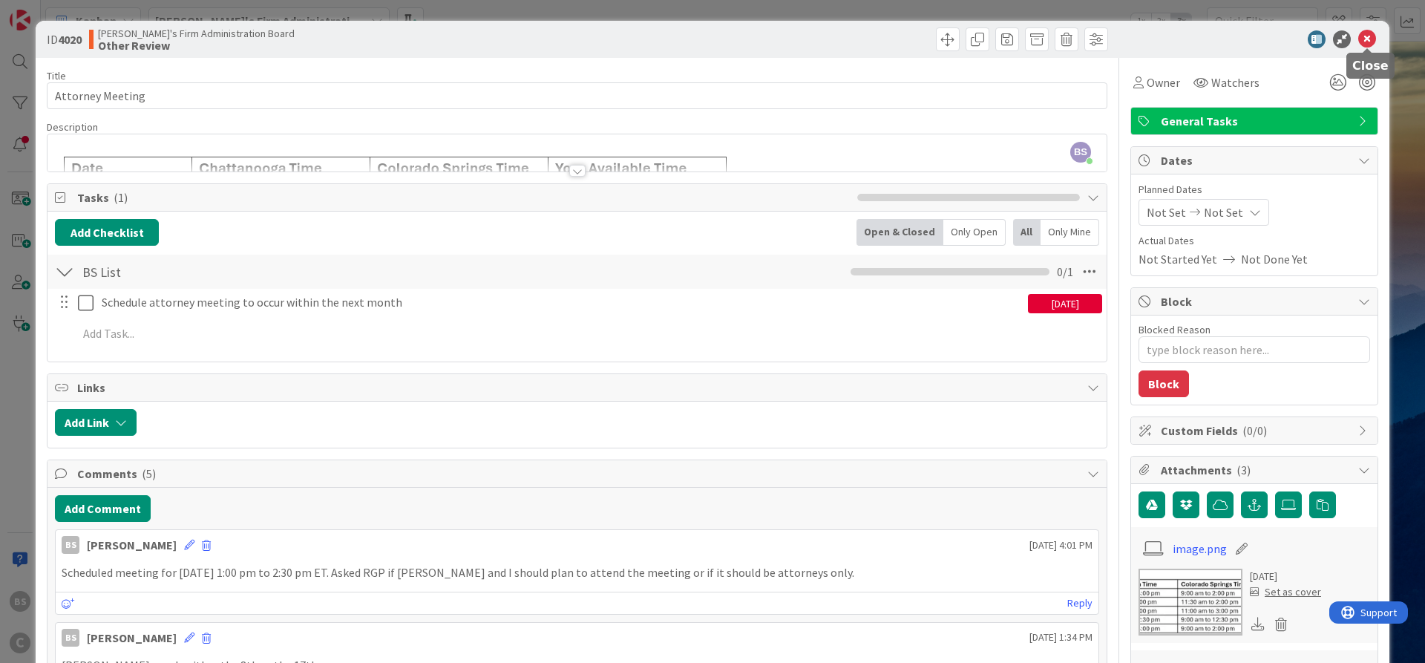
click at [1363, 39] on icon at bounding box center [1367, 39] width 18 height 18
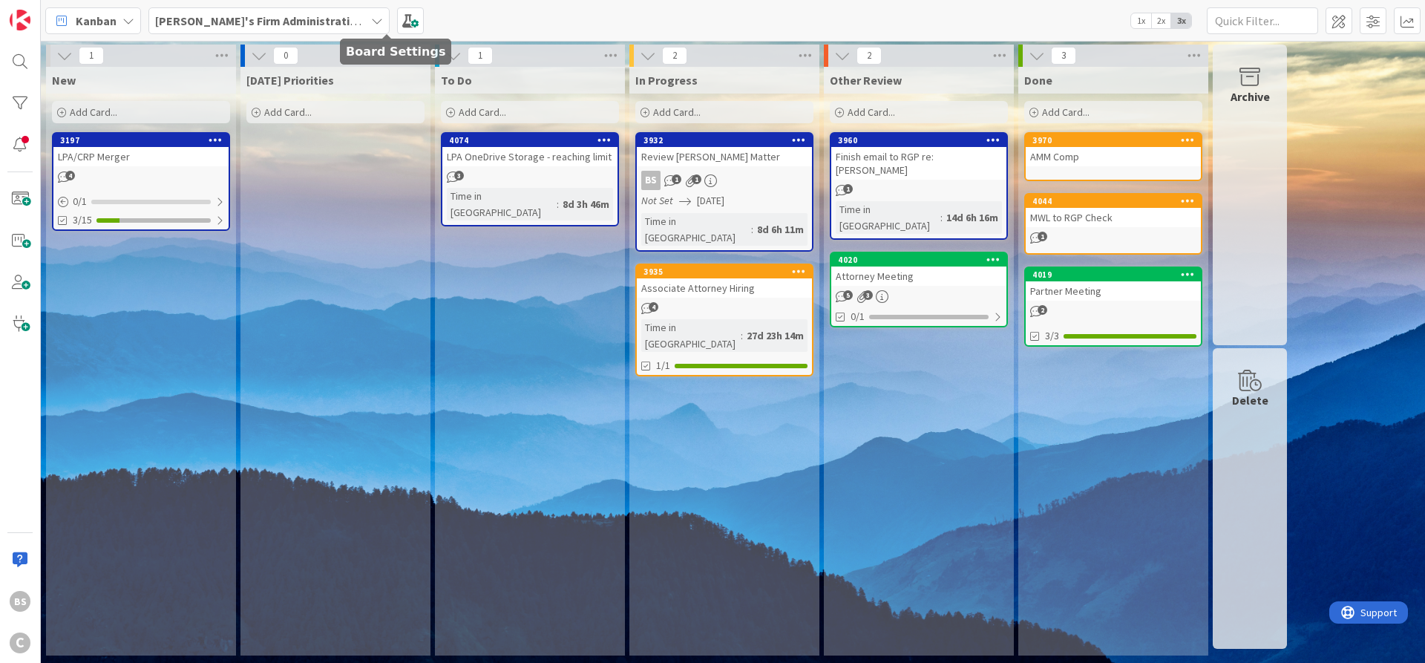
click at [321, 22] on b "[PERSON_NAME]'s Firm Administration Board" at bounding box center [276, 20] width 243 height 15
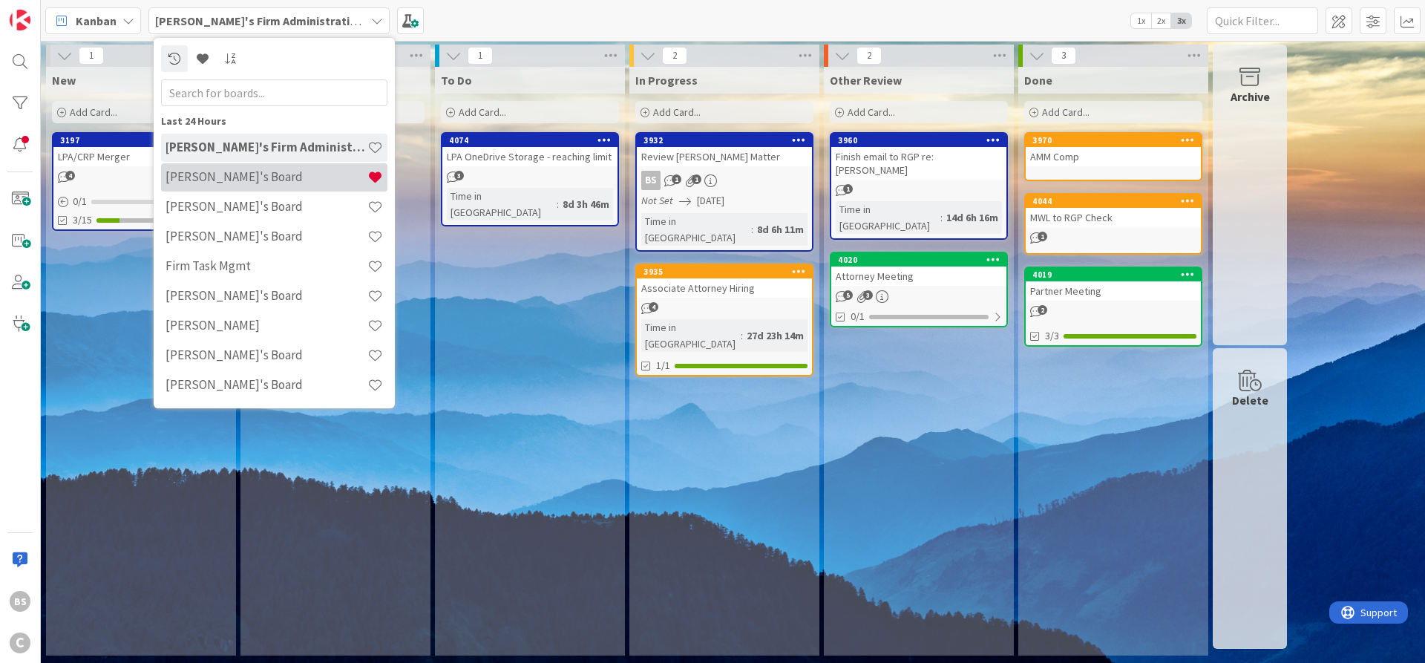
click at [246, 188] on div "[PERSON_NAME]'s Board" at bounding box center [274, 177] width 226 height 28
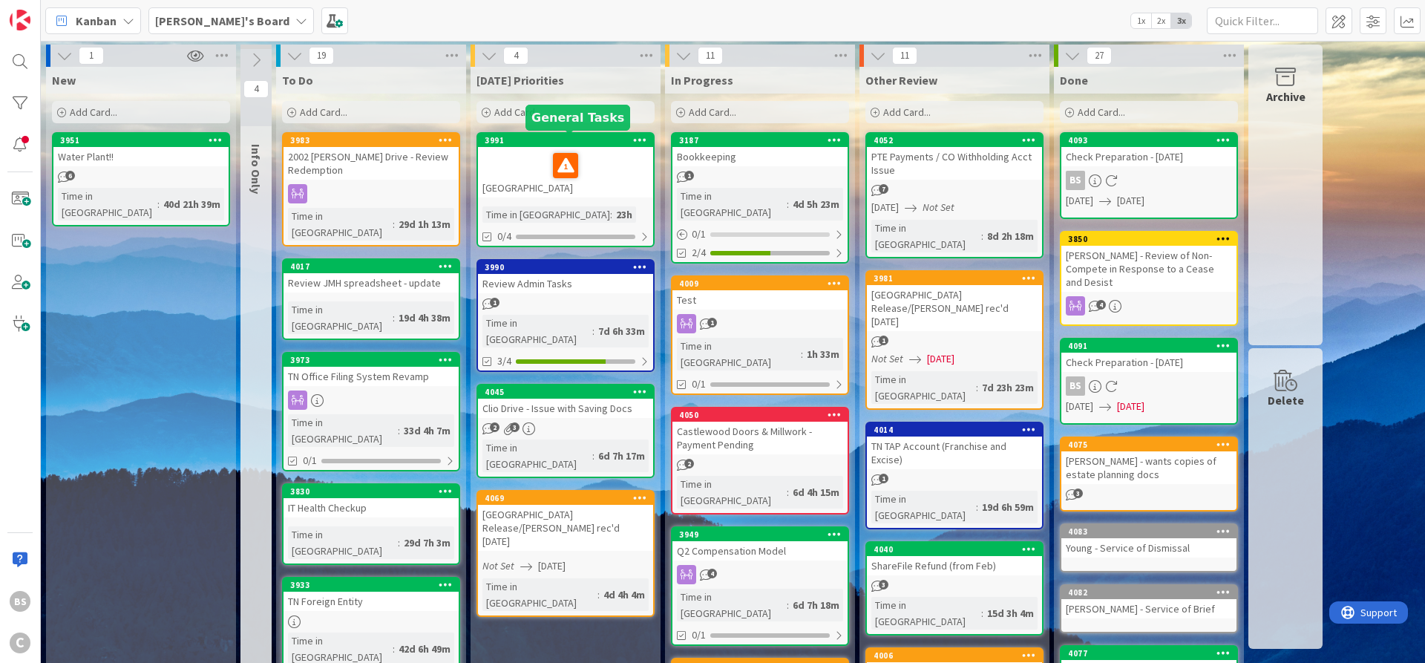
click at [514, 143] on div "3991" at bounding box center [569, 140] width 168 height 10
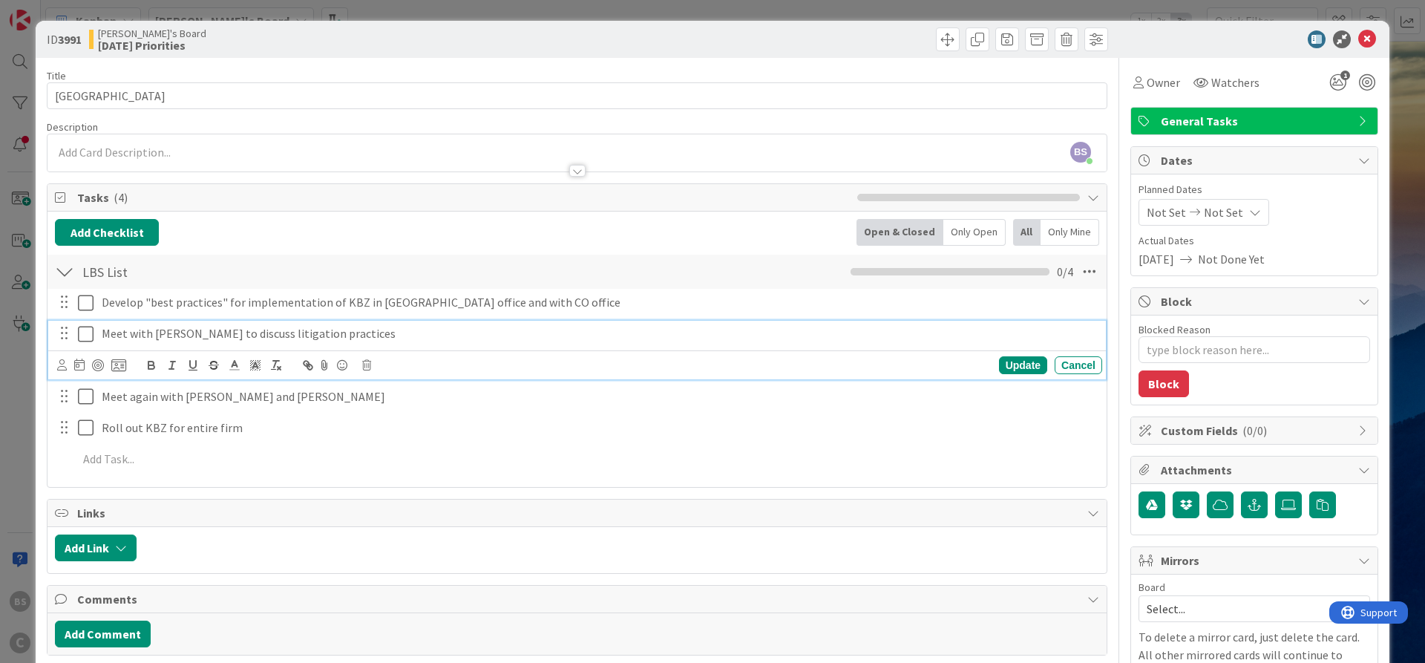
click at [93, 335] on icon at bounding box center [86, 334] width 16 height 18
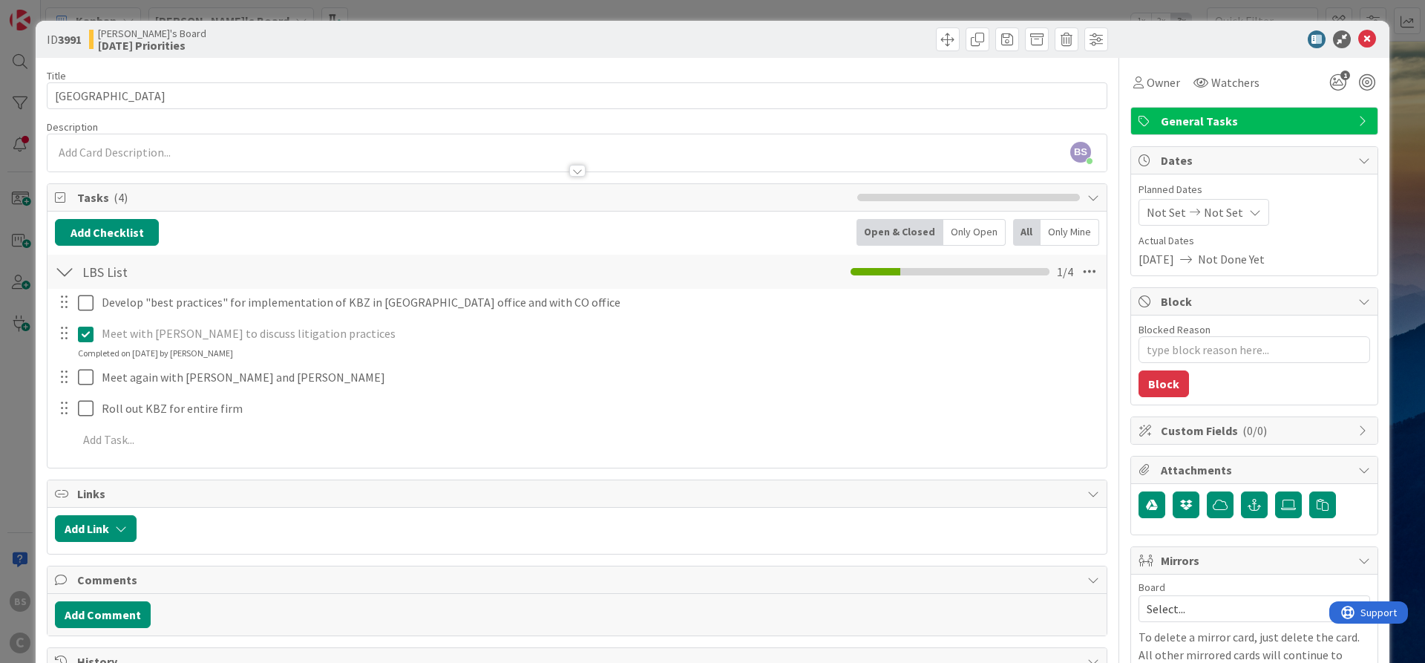
type textarea "x"
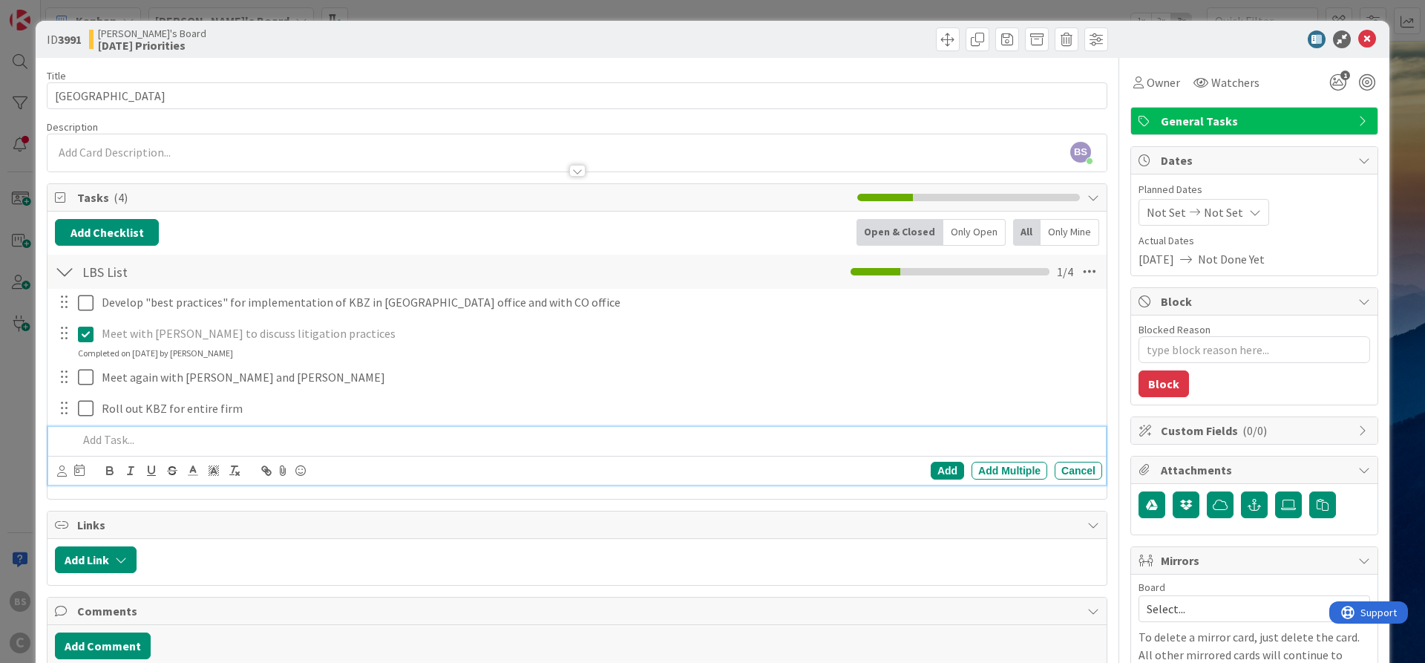
click at [102, 436] on p at bounding box center [587, 439] width 1018 height 17
click at [1371, 35] on icon at bounding box center [1367, 39] width 18 height 18
